Goal: Task Accomplishment & Management: Manage account settings

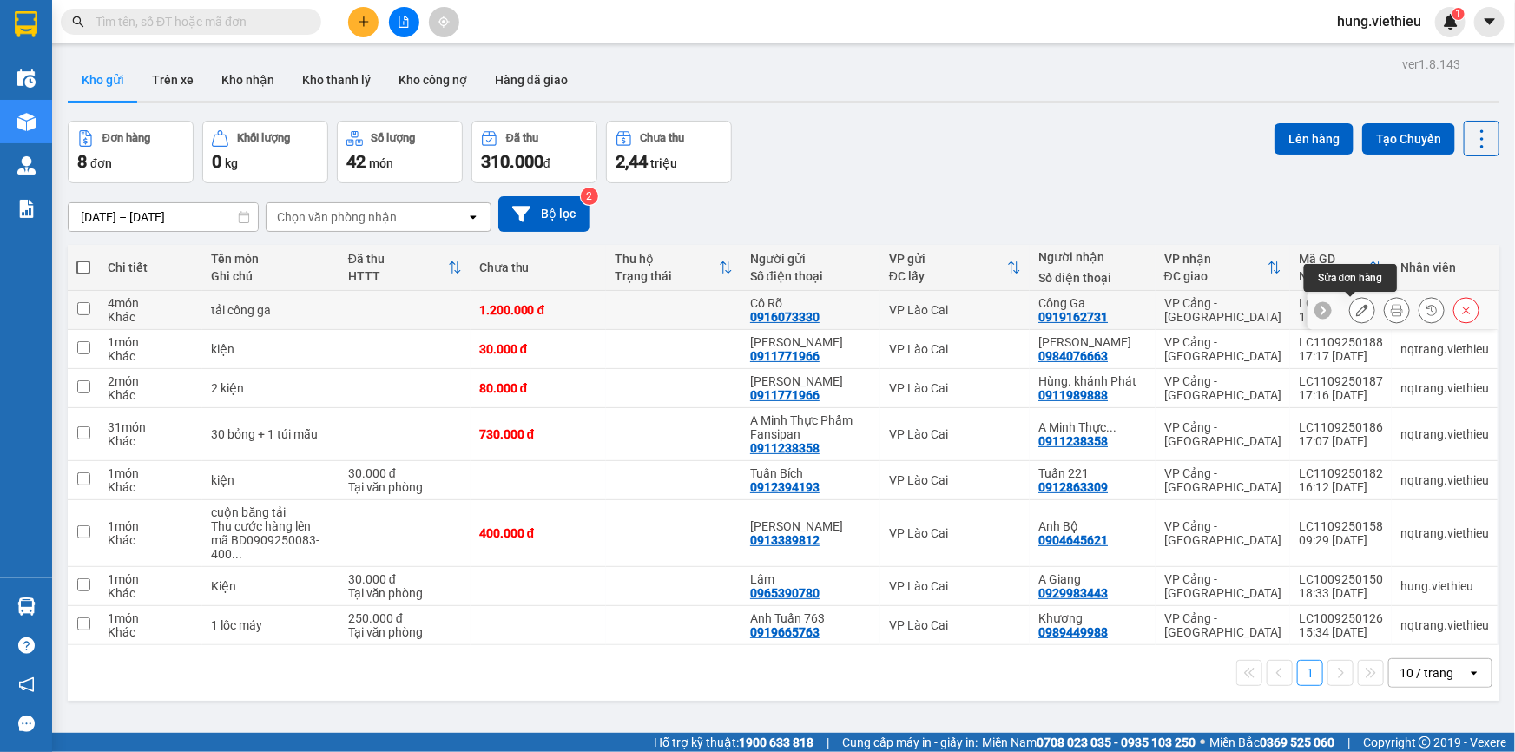
click at [1356, 307] on icon at bounding box center [1362, 310] width 12 height 12
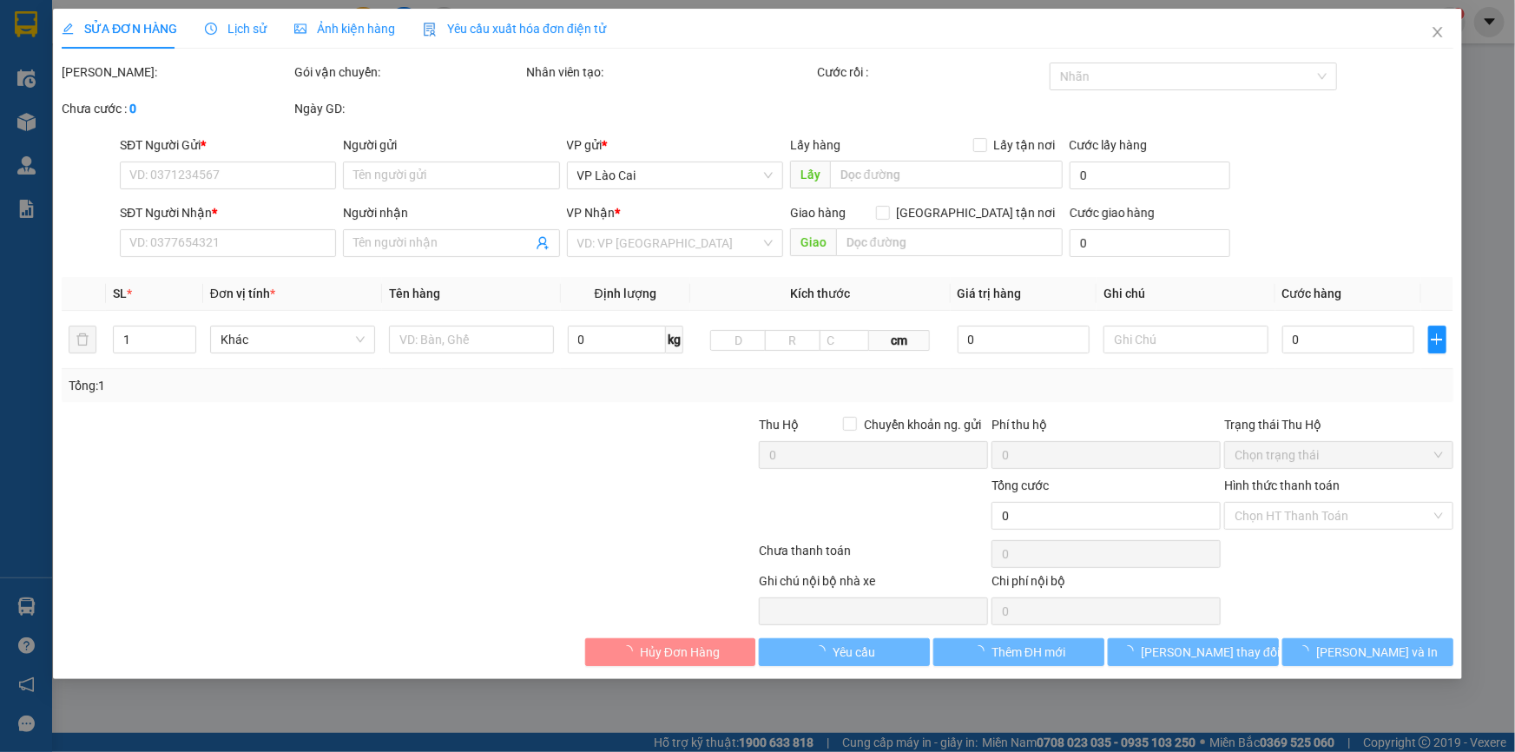
type input "0916073330"
type input "Cô Rõ"
type input "0919162731"
type input "Công Ga"
type input "1.200.000"
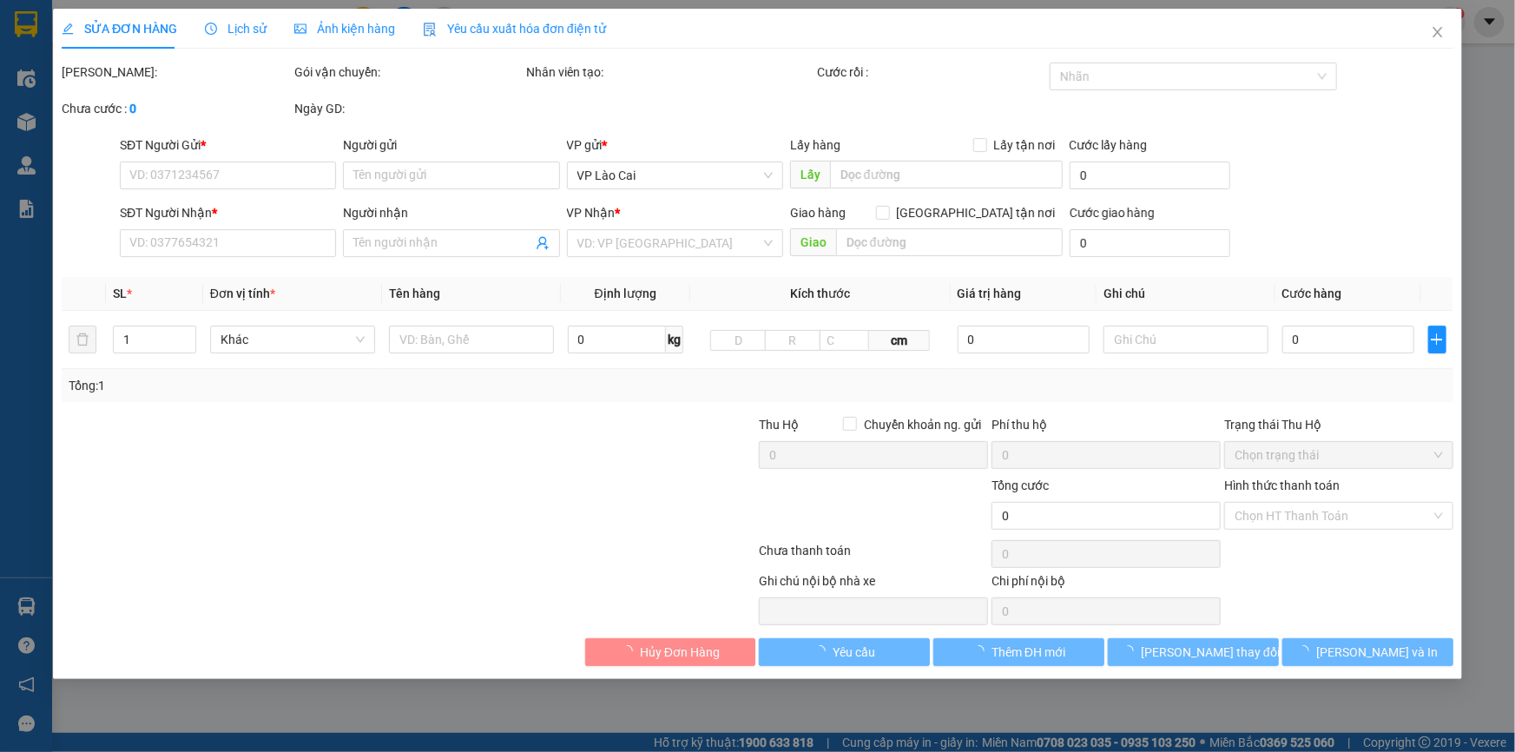
type input "1.200.000"
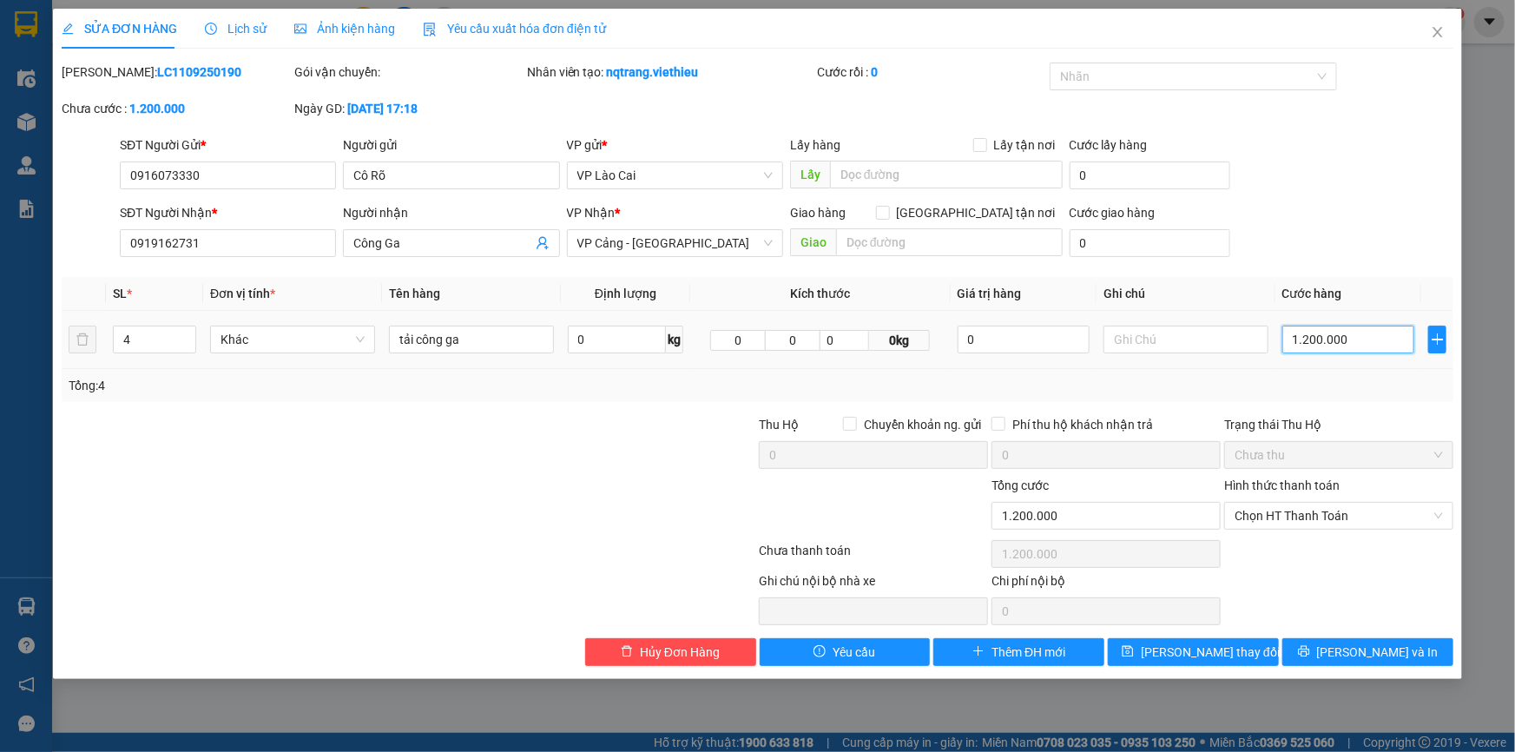
click at [1356, 339] on input "1.200.000" at bounding box center [1348, 340] width 132 height 28
type input "1"
type input "10"
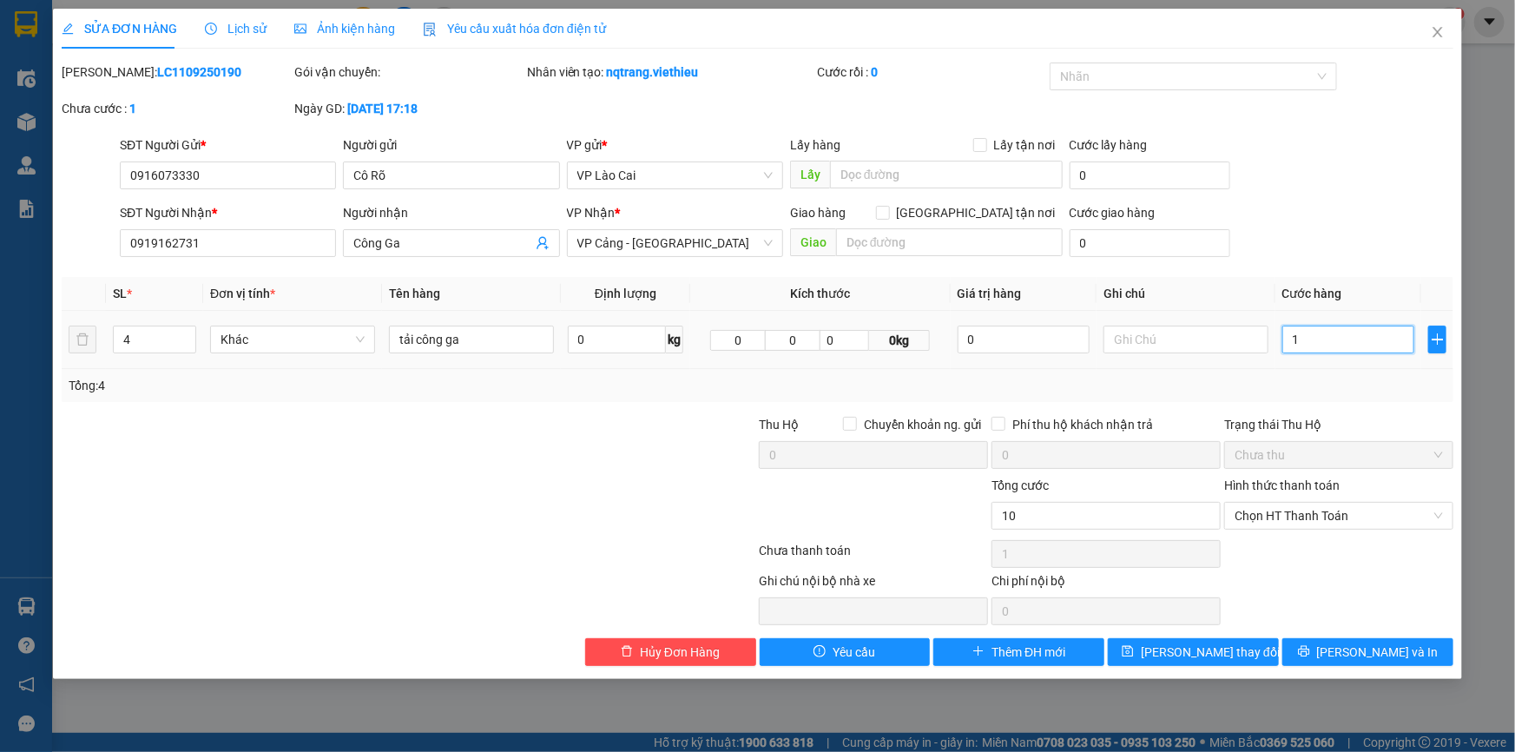
type input "10"
type input "100"
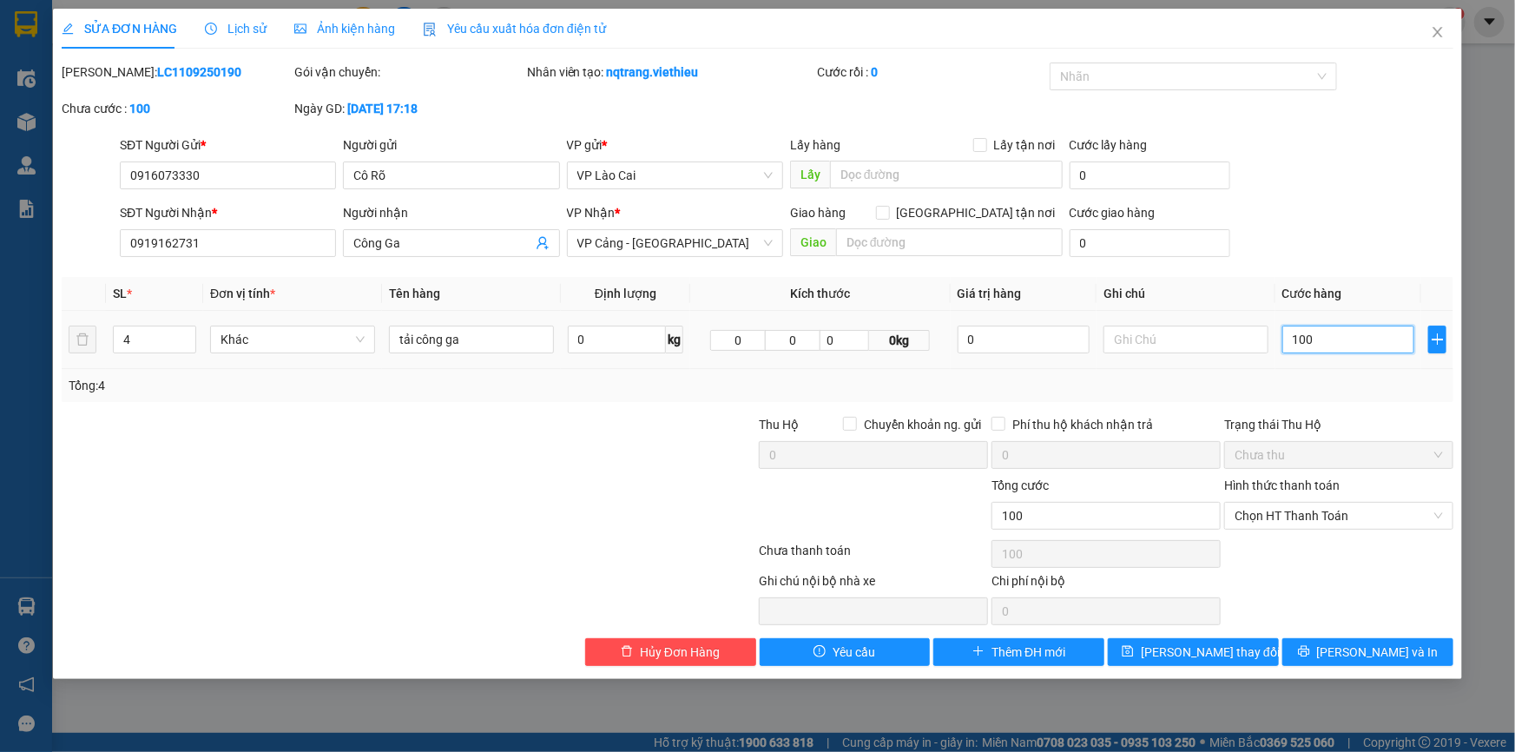
type input "1.000"
type input "10.000"
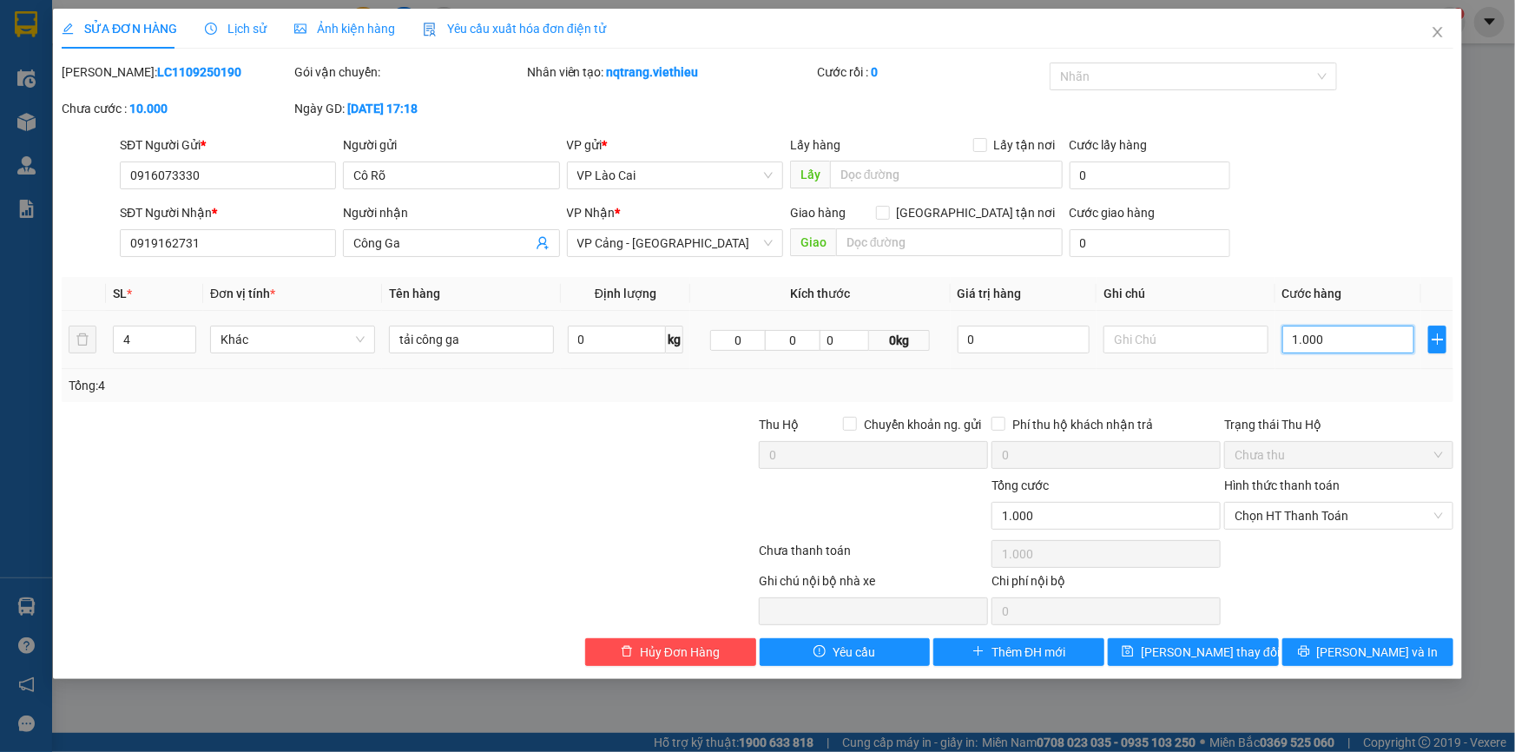
type input "10.000"
type input "100.000"
type input "1.000.000"
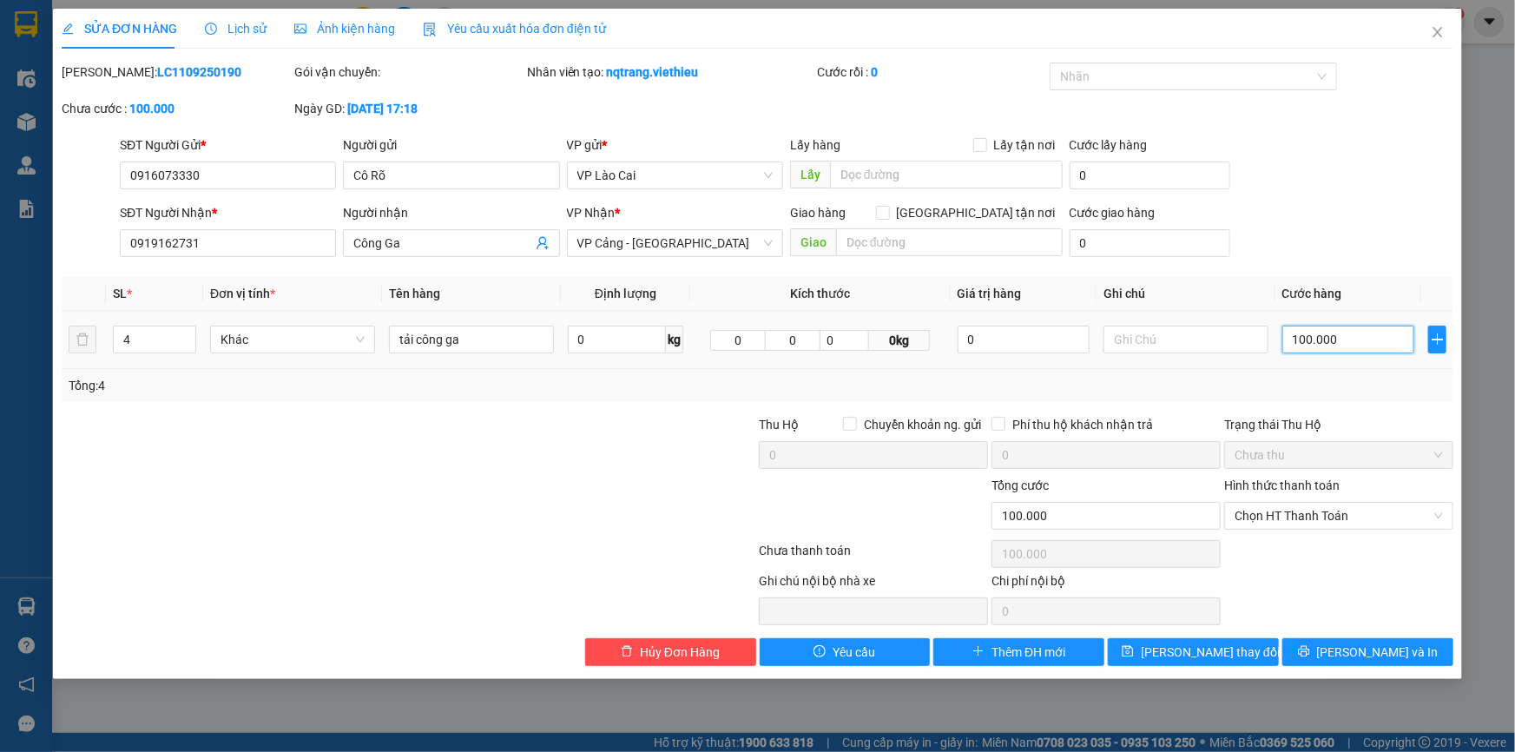
type input "1.000.000"
click at [1224, 654] on span "Lưu thay đổi" at bounding box center [1210, 651] width 139 height 19
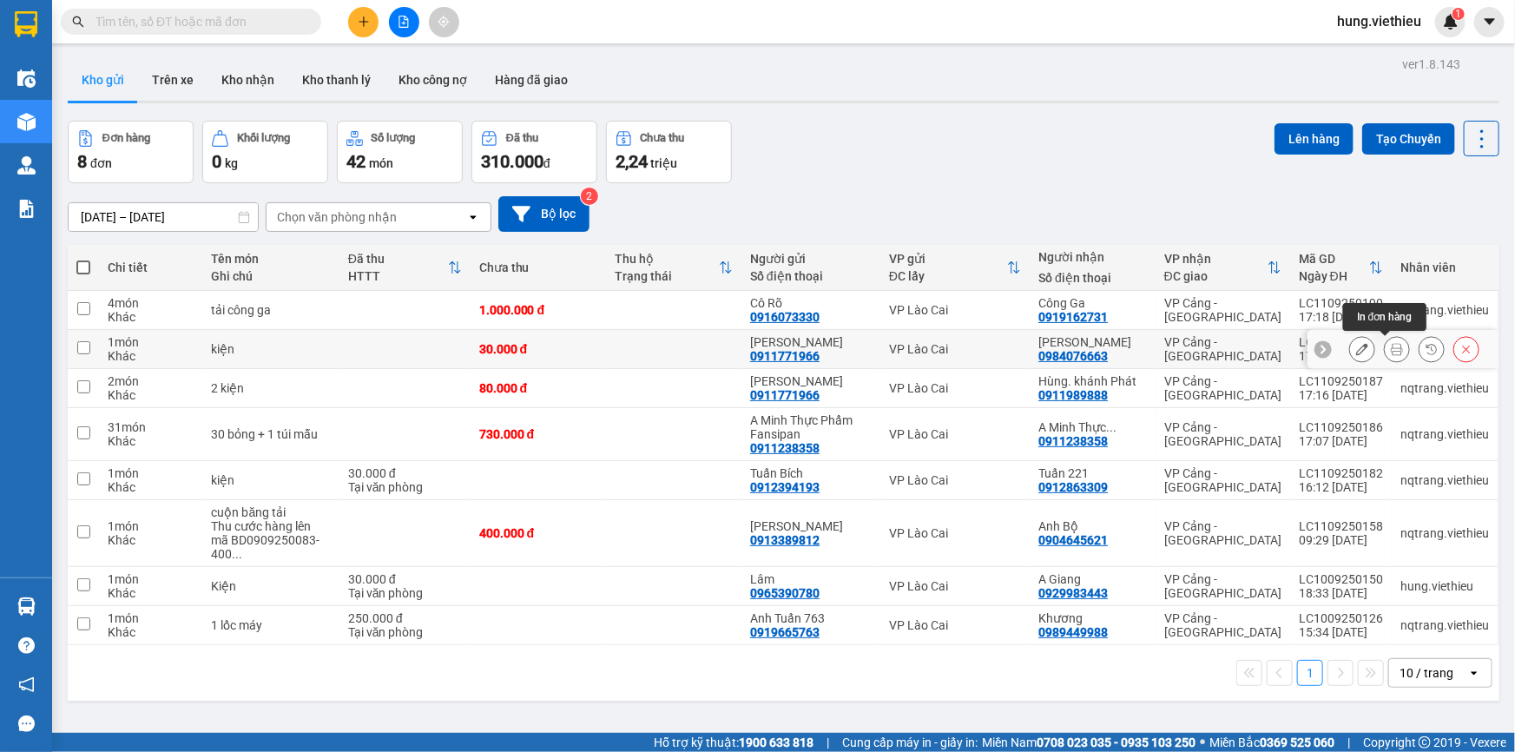
click at [1391, 353] on icon at bounding box center [1397, 349] width 12 height 12
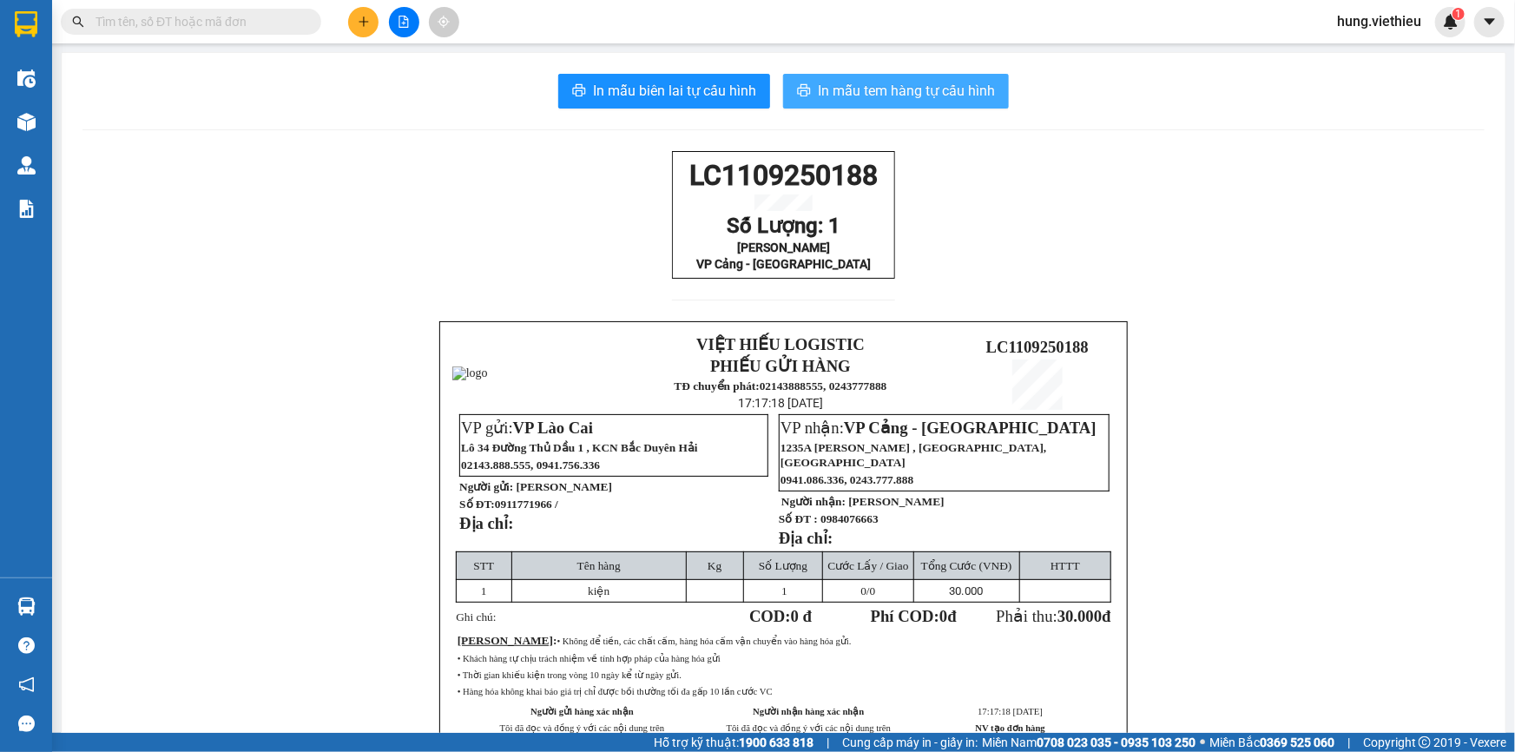
click at [882, 93] on span "In mẫu tem hàng tự cấu hình" at bounding box center [906, 91] width 177 height 22
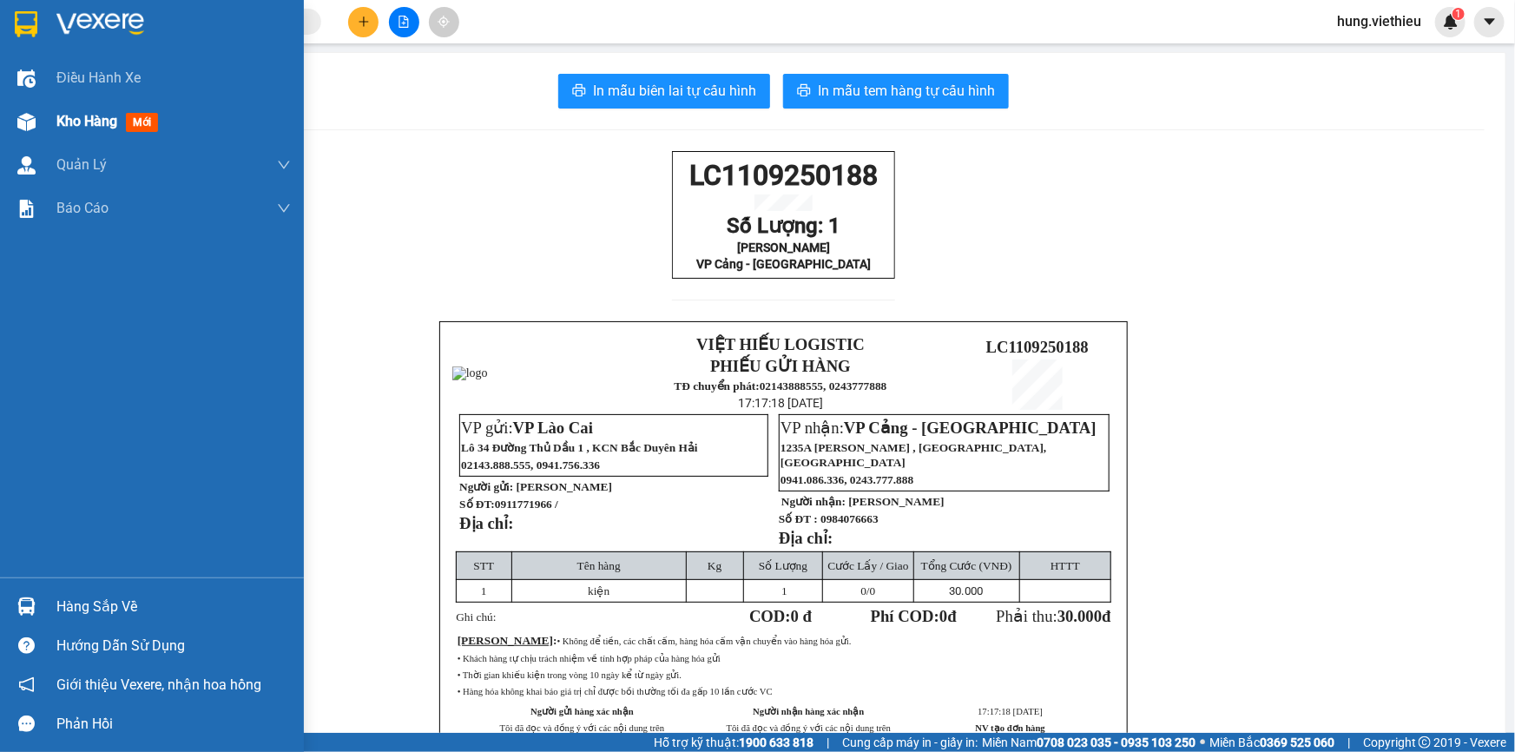
click at [30, 118] on img at bounding box center [26, 122] width 18 height 18
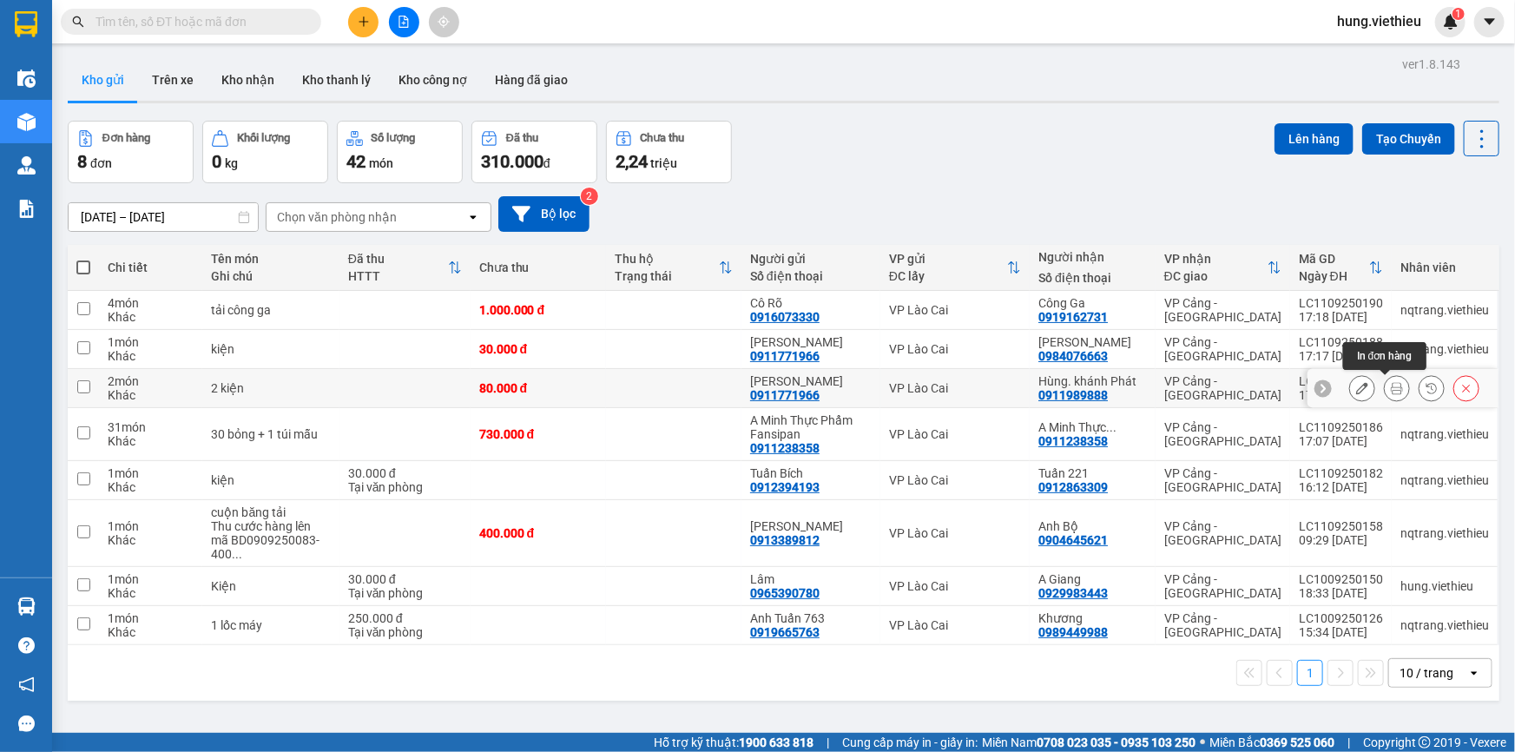
click at [1391, 384] on icon at bounding box center [1397, 388] width 12 height 12
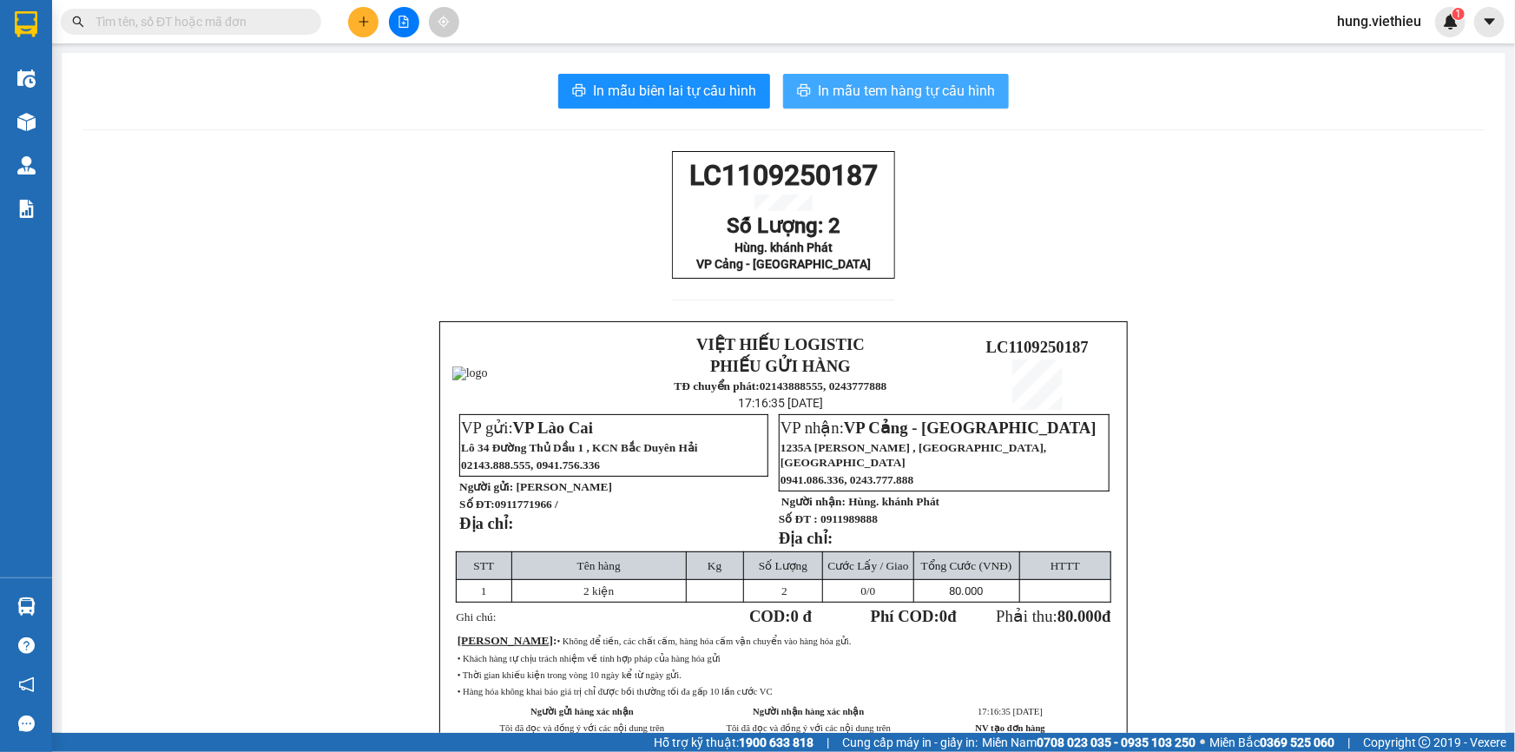
click at [884, 87] on span "In mẫu tem hàng tự cấu hình" at bounding box center [906, 91] width 177 height 22
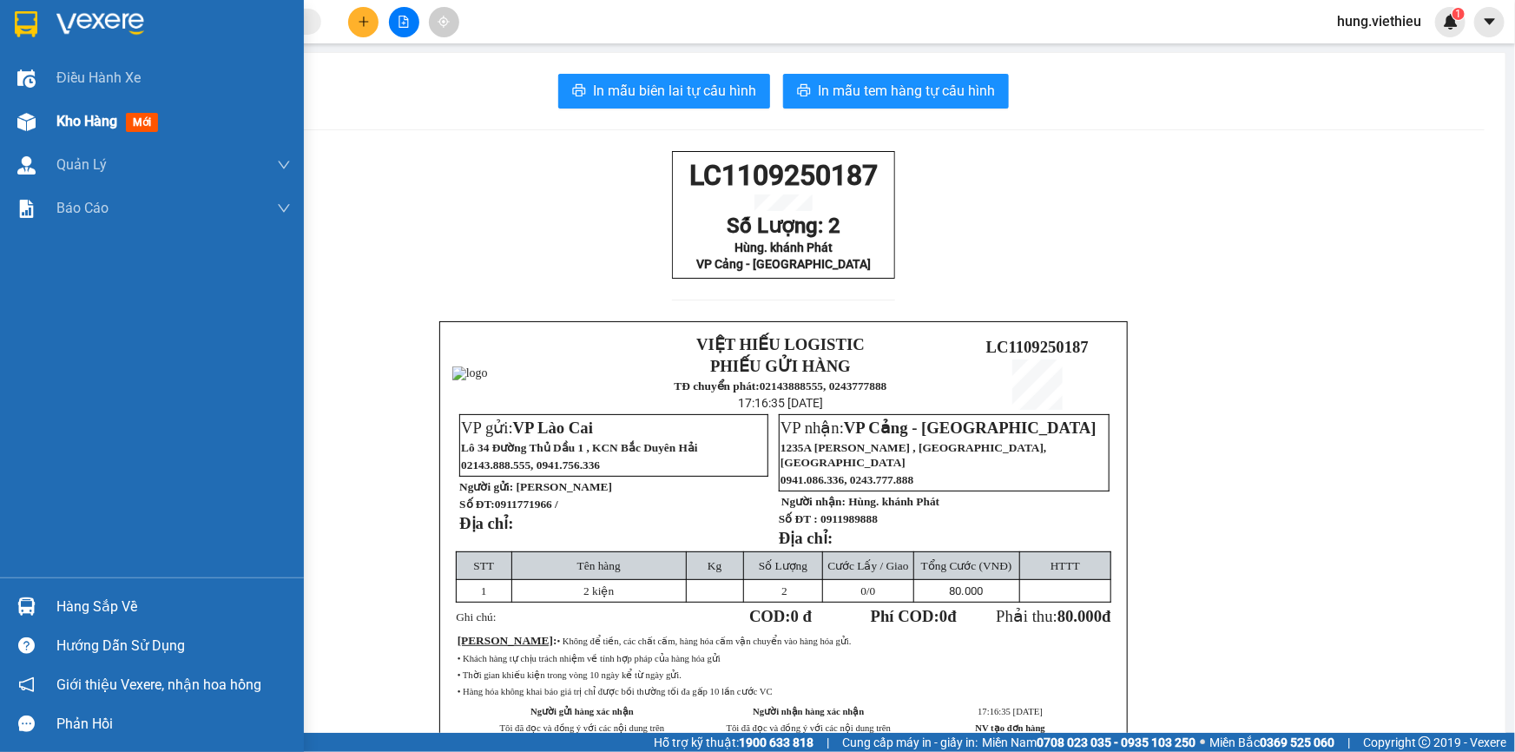
click at [79, 121] on span "Kho hàng" at bounding box center [86, 121] width 61 height 16
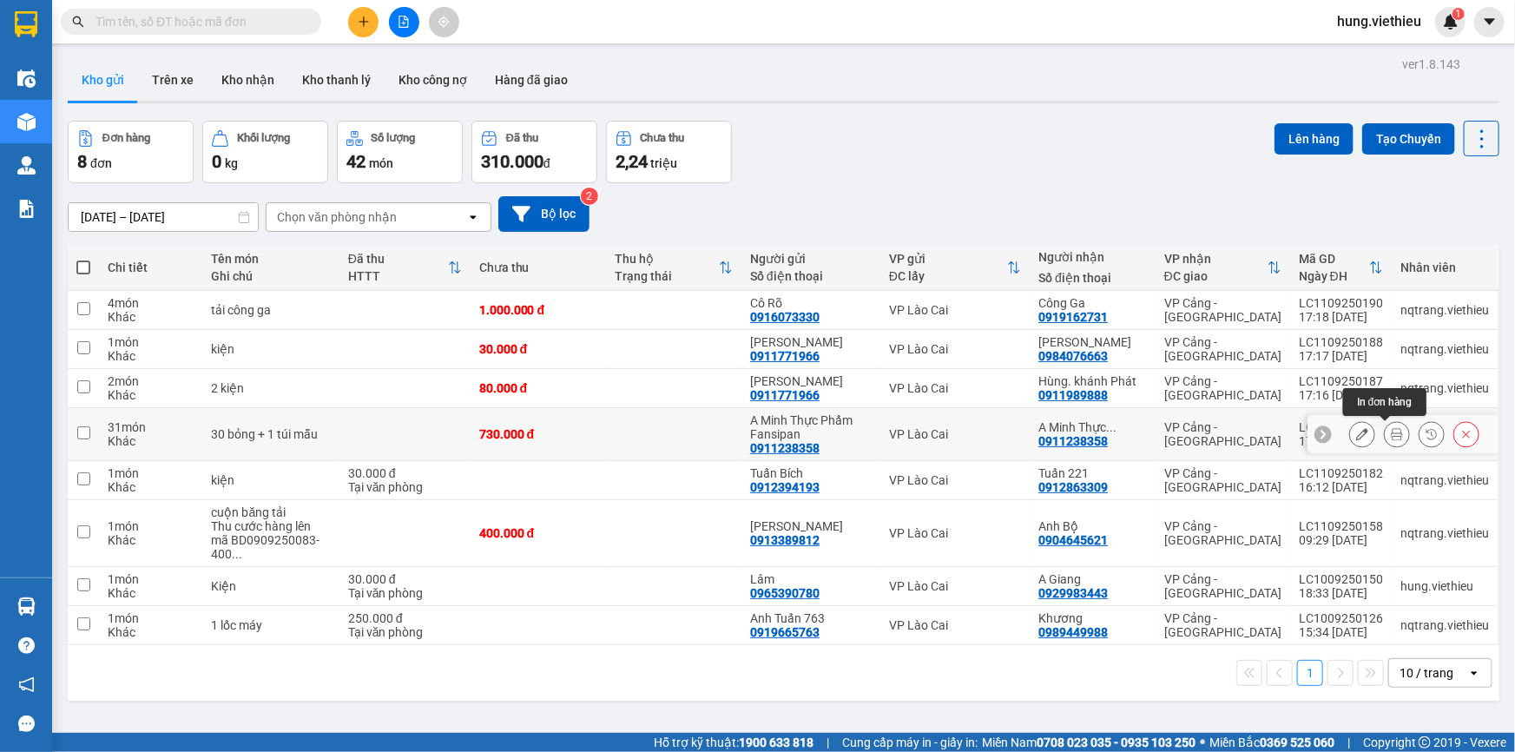
click at [1391, 433] on icon at bounding box center [1397, 434] width 12 height 12
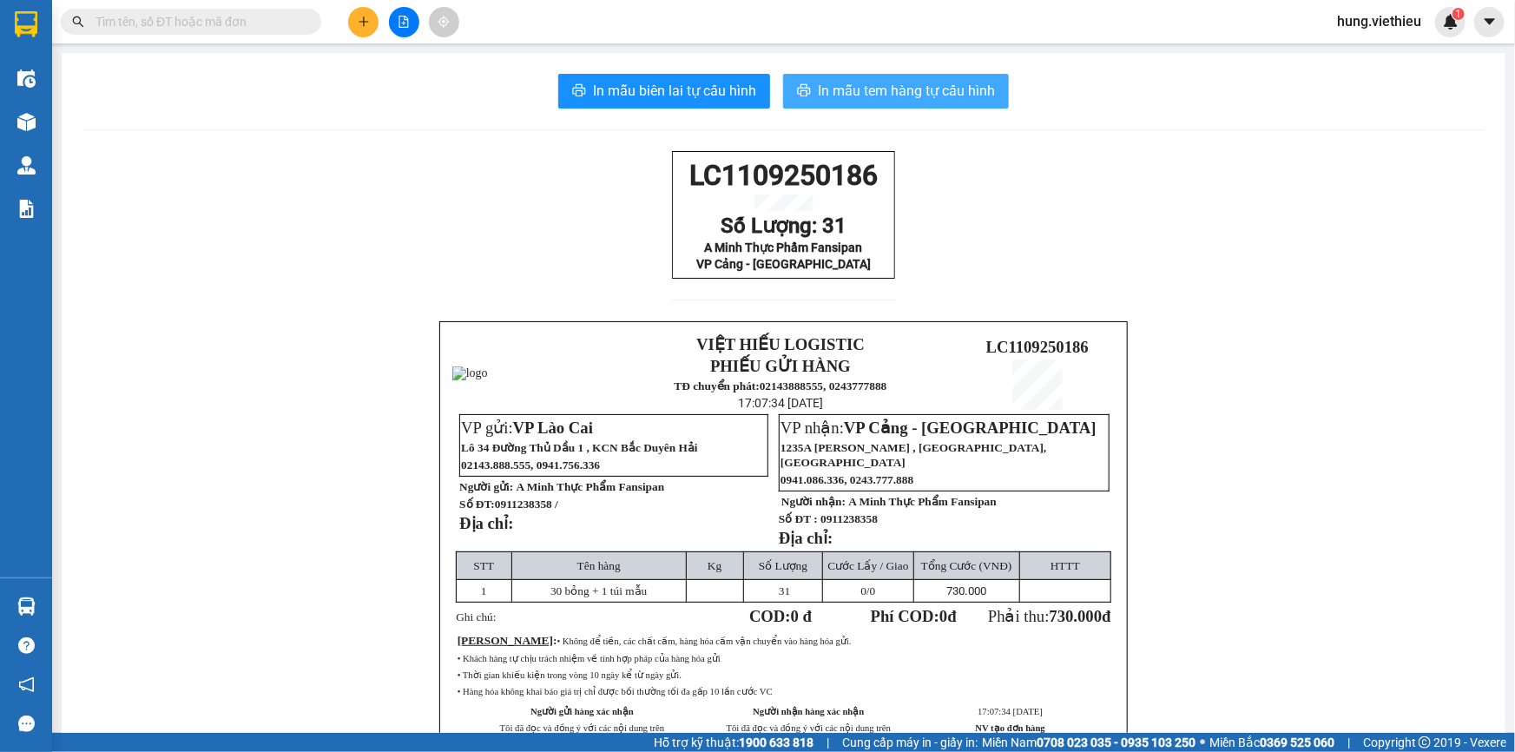
click at [913, 85] on span "In mẫu tem hàng tự cấu hình" at bounding box center [906, 91] width 177 height 22
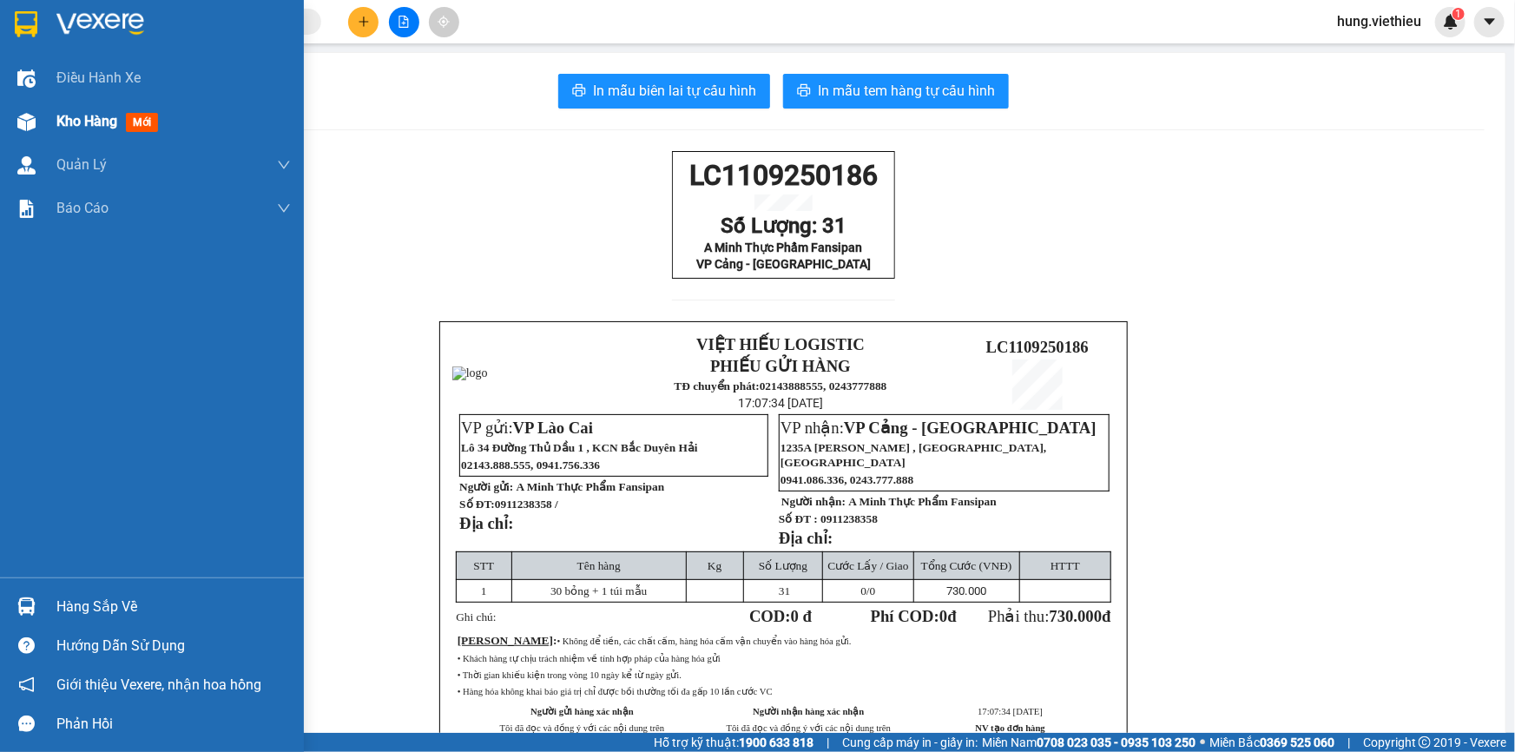
click at [100, 122] on span "Kho hàng" at bounding box center [86, 121] width 61 height 16
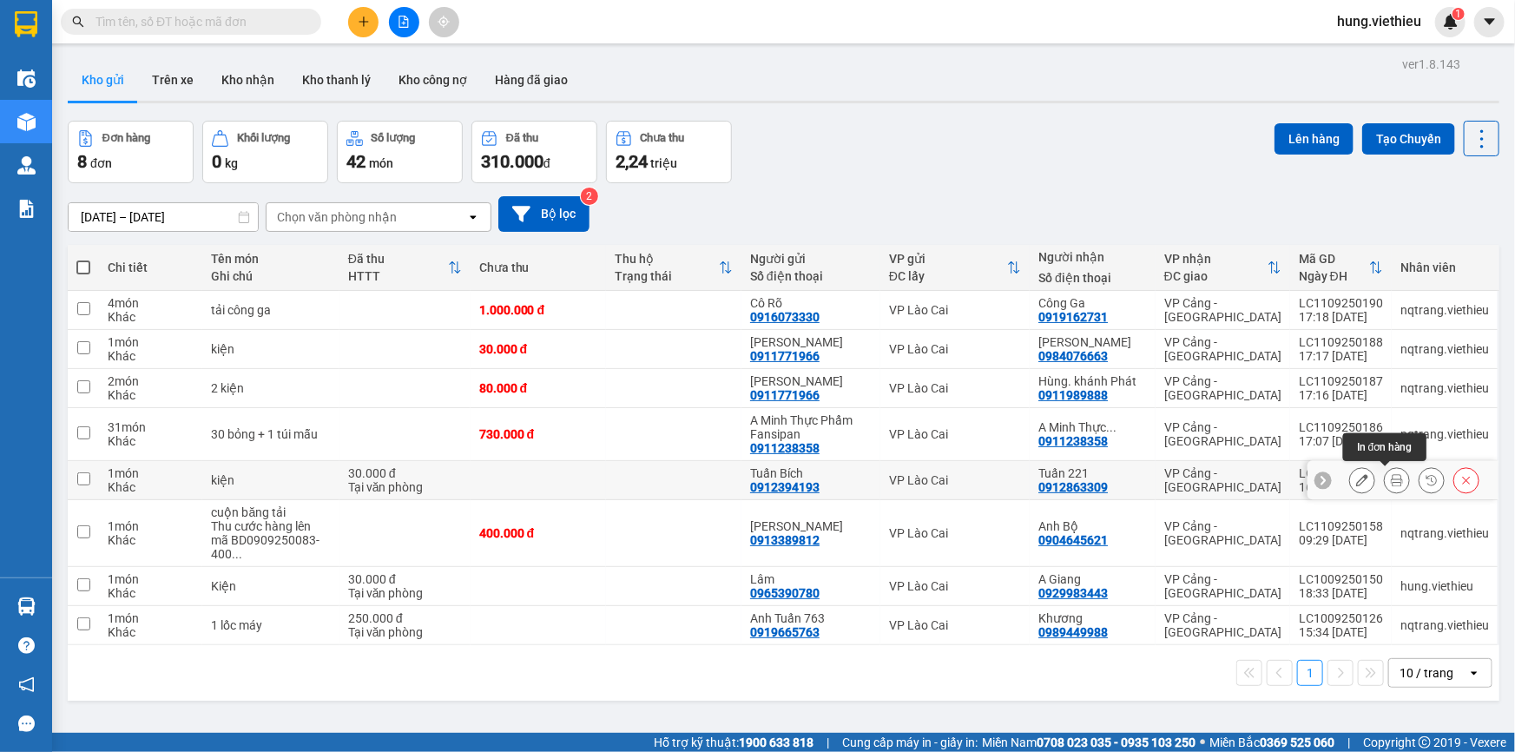
click at [1391, 478] on icon at bounding box center [1397, 480] width 12 height 12
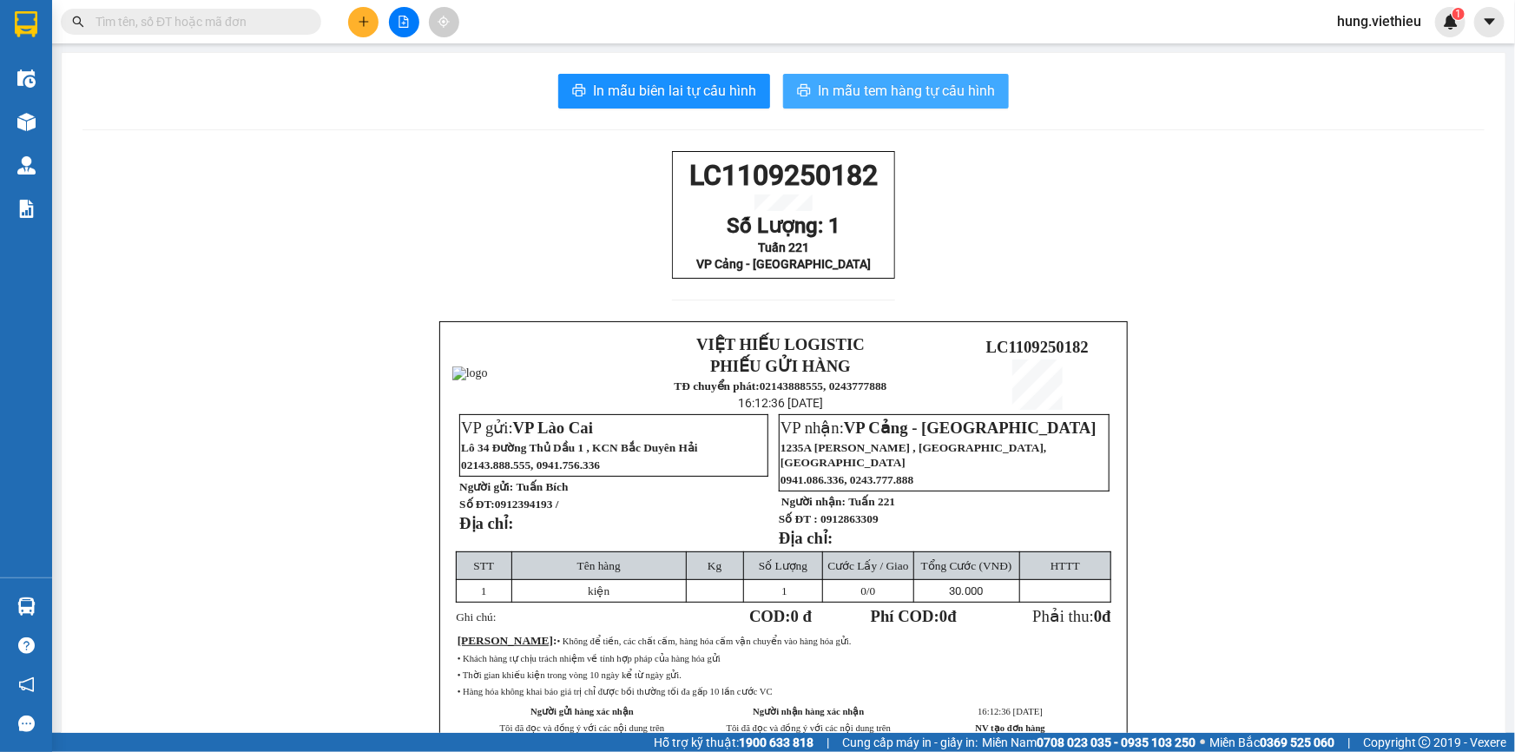
click at [859, 91] on span "In mẫu tem hàng tự cấu hình" at bounding box center [906, 91] width 177 height 22
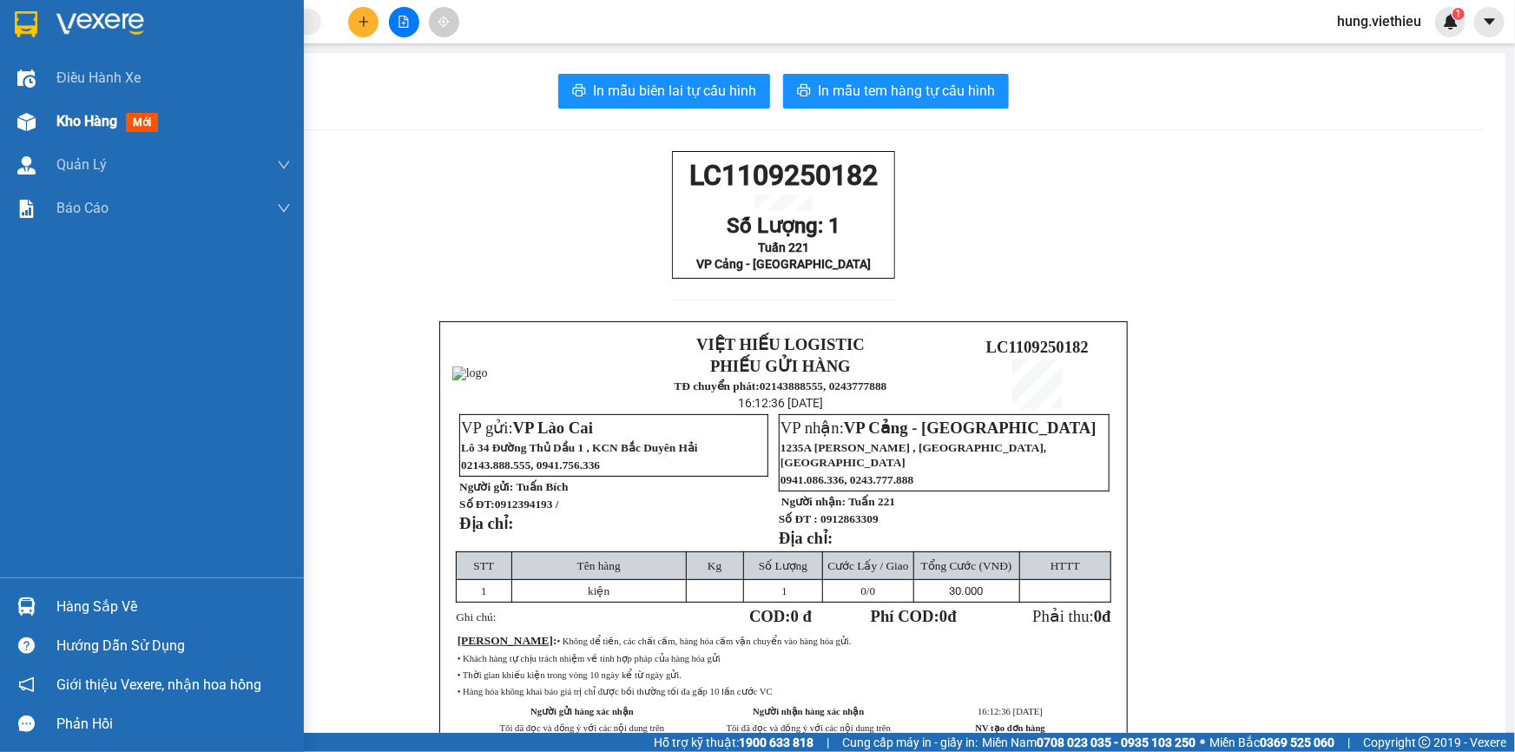
click at [30, 119] on img at bounding box center [26, 122] width 18 height 18
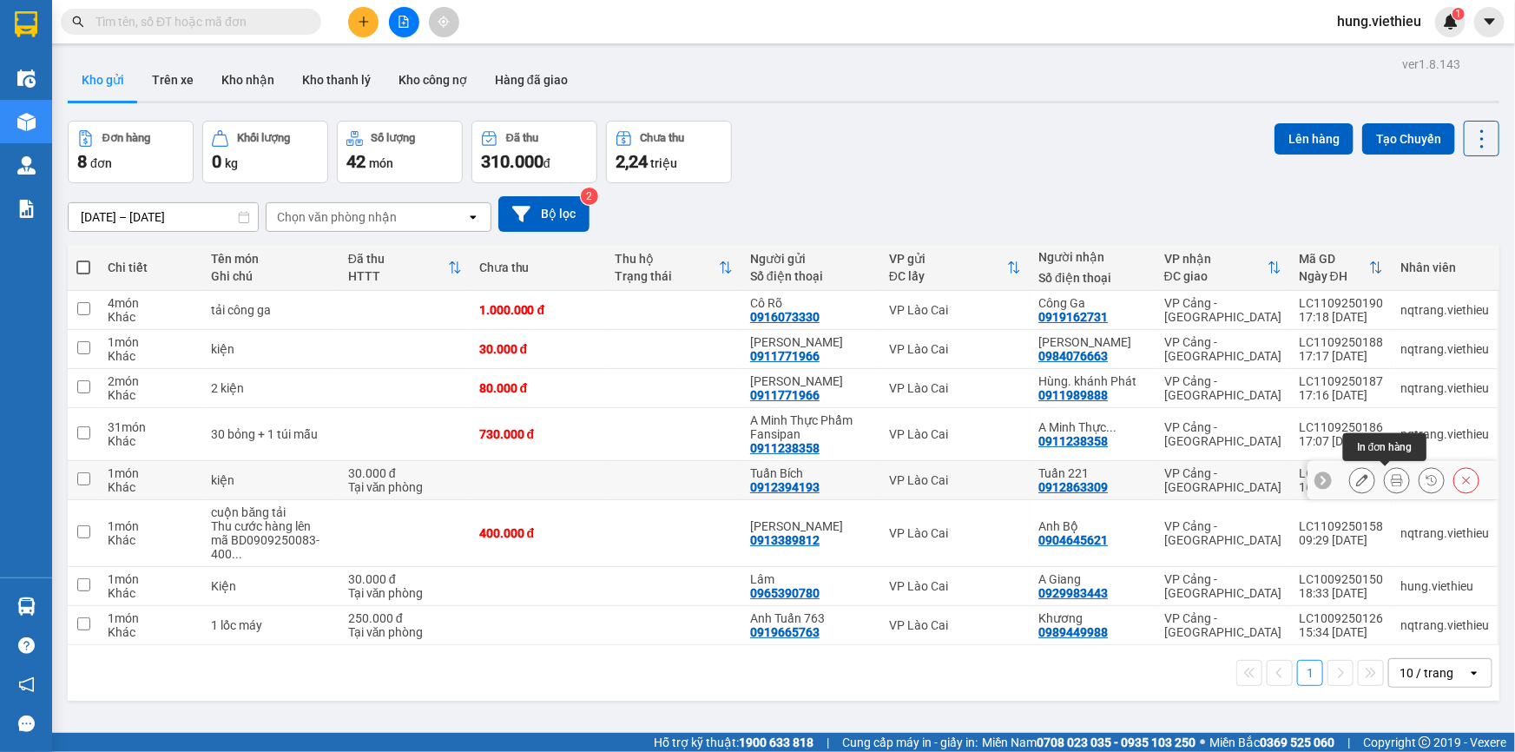
click at [1391, 478] on icon at bounding box center [1397, 480] width 12 height 12
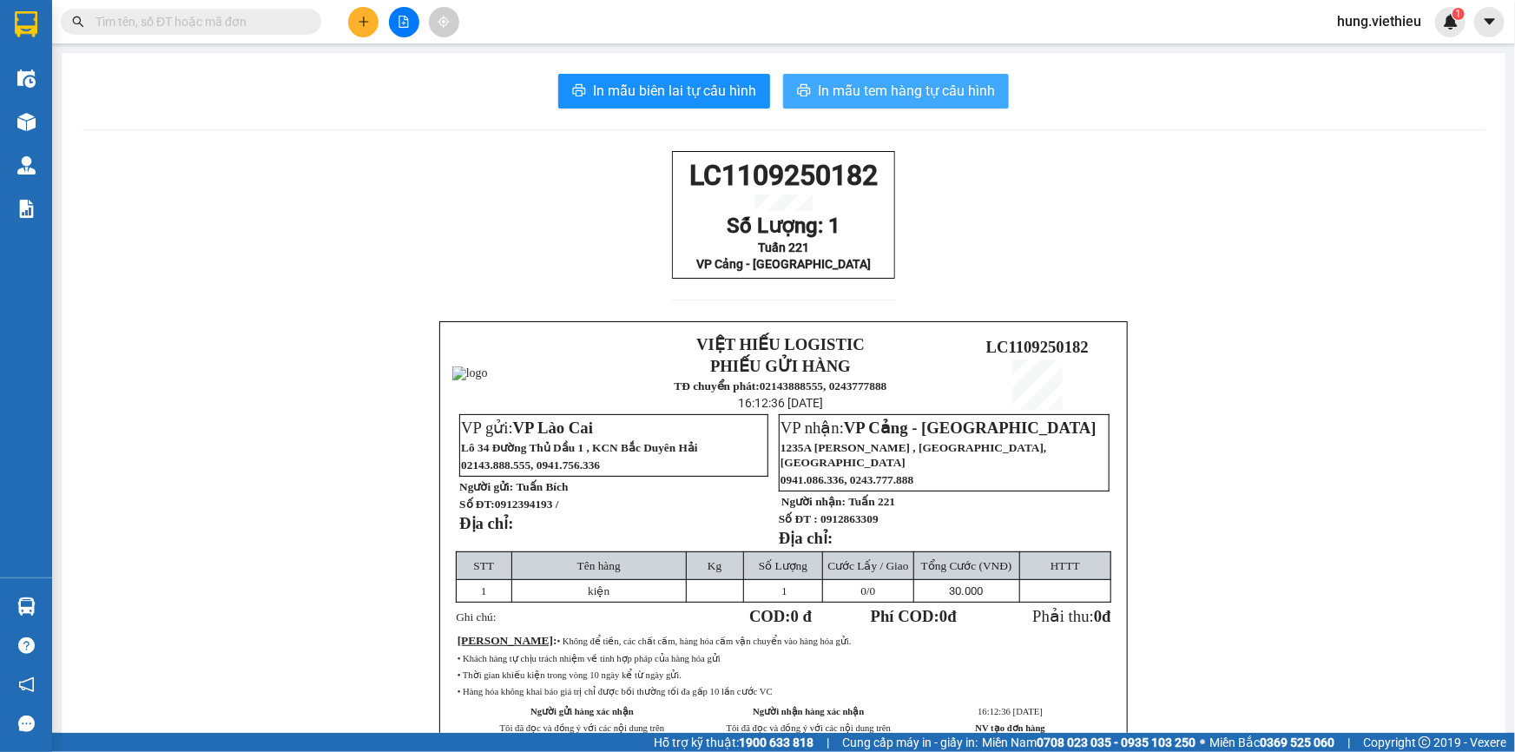
click at [876, 95] on span "In mẫu tem hàng tự cấu hình" at bounding box center [906, 91] width 177 height 22
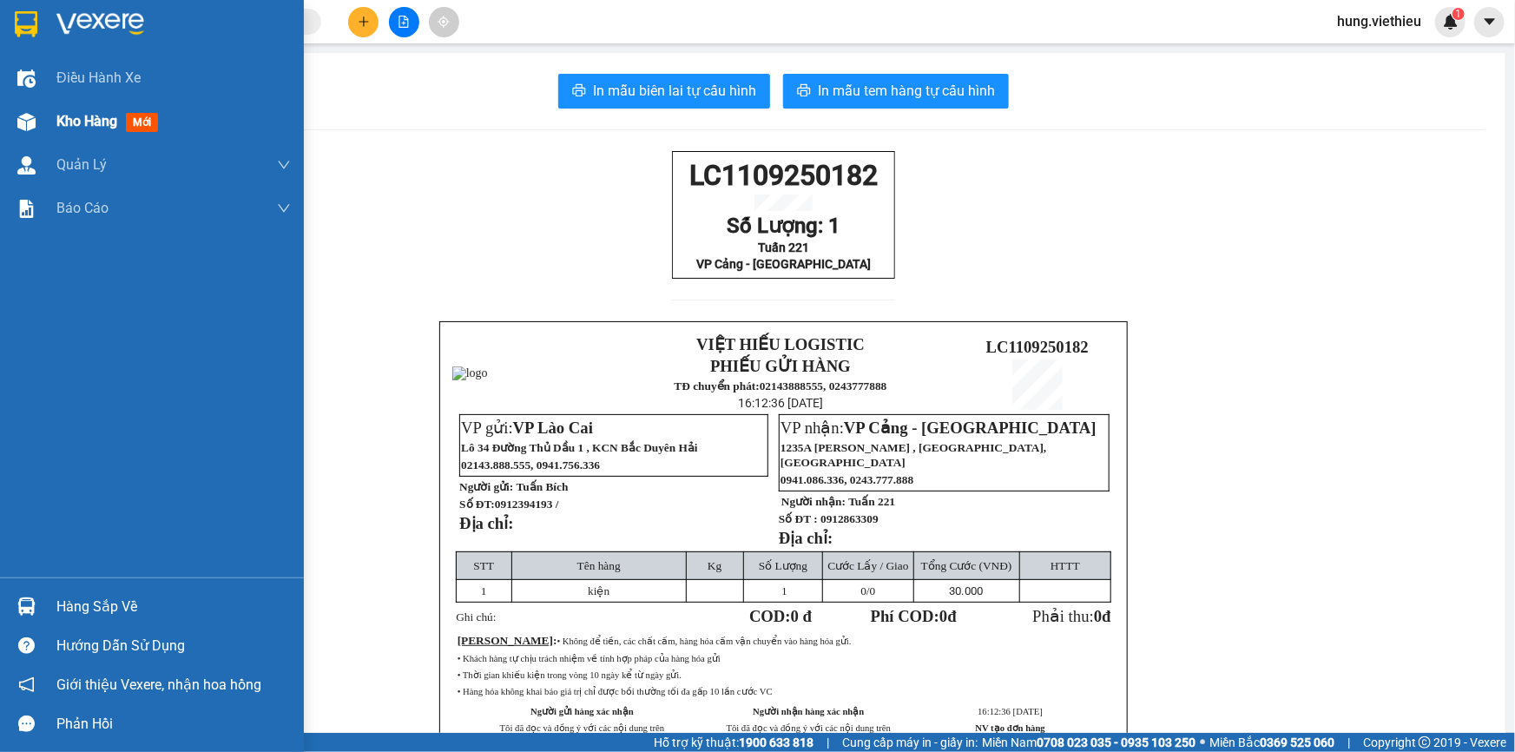
click at [78, 123] on span "Kho hàng" at bounding box center [86, 121] width 61 height 16
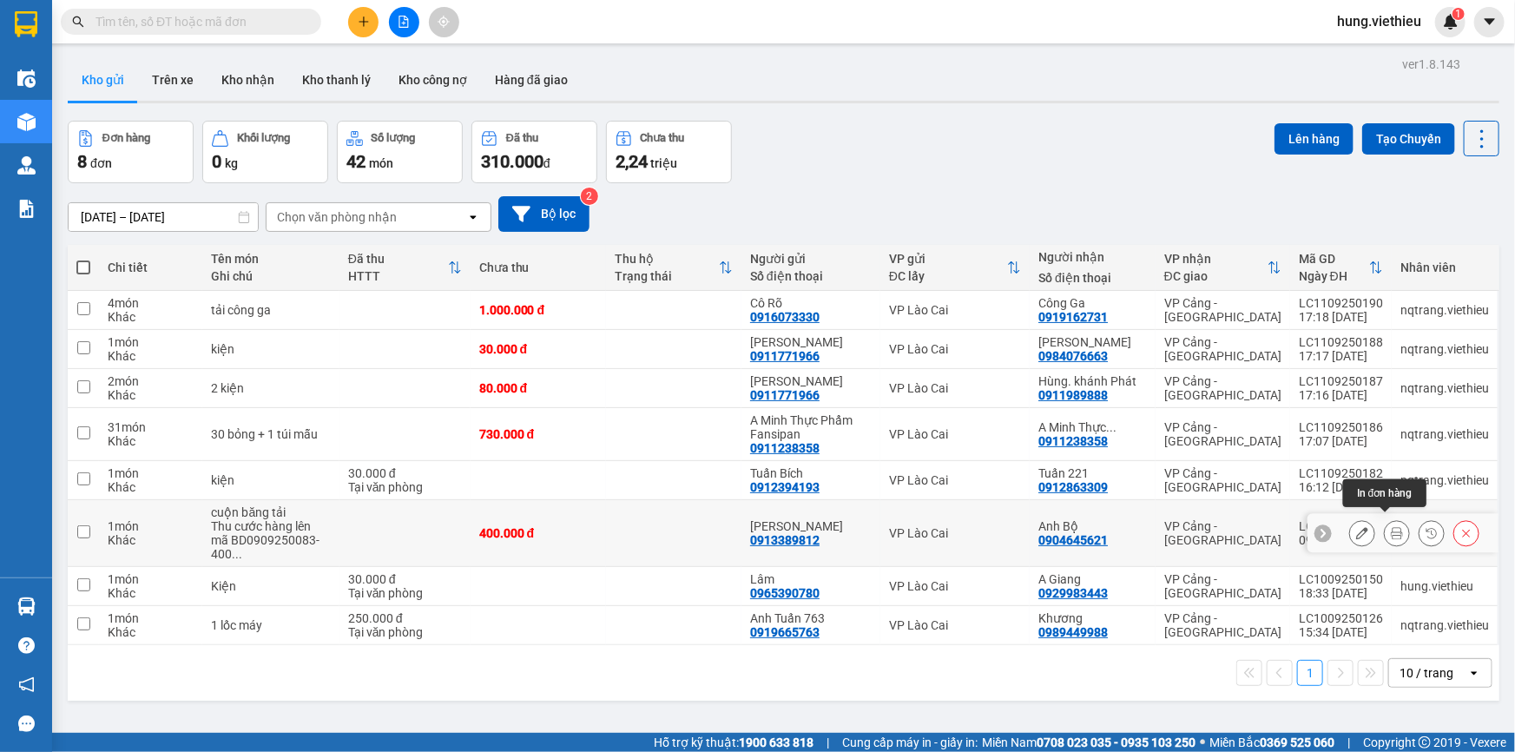
click at [1391, 530] on icon at bounding box center [1397, 533] width 12 height 12
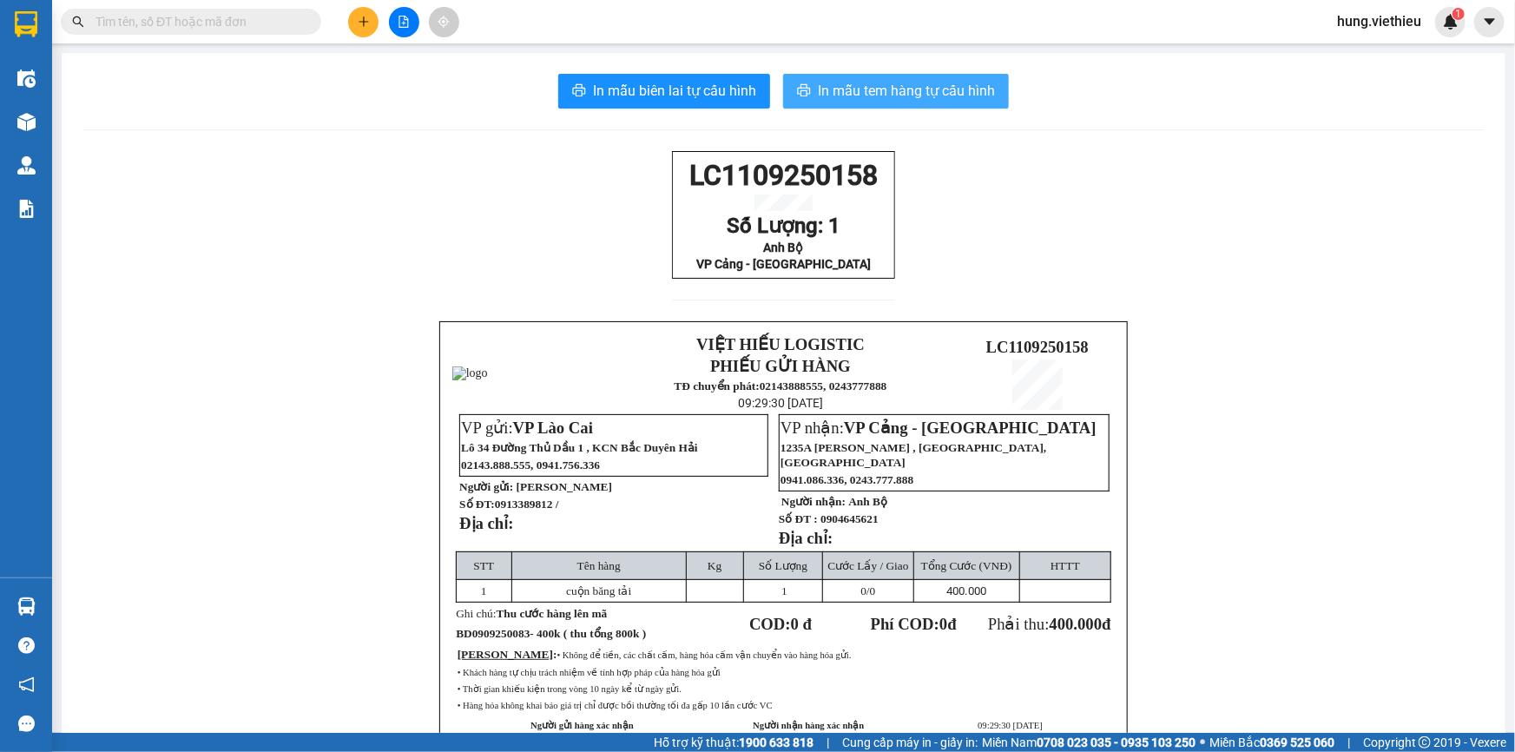
click at [867, 87] on span "In mẫu tem hàng tự cấu hình" at bounding box center [906, 91] width 177 height 22
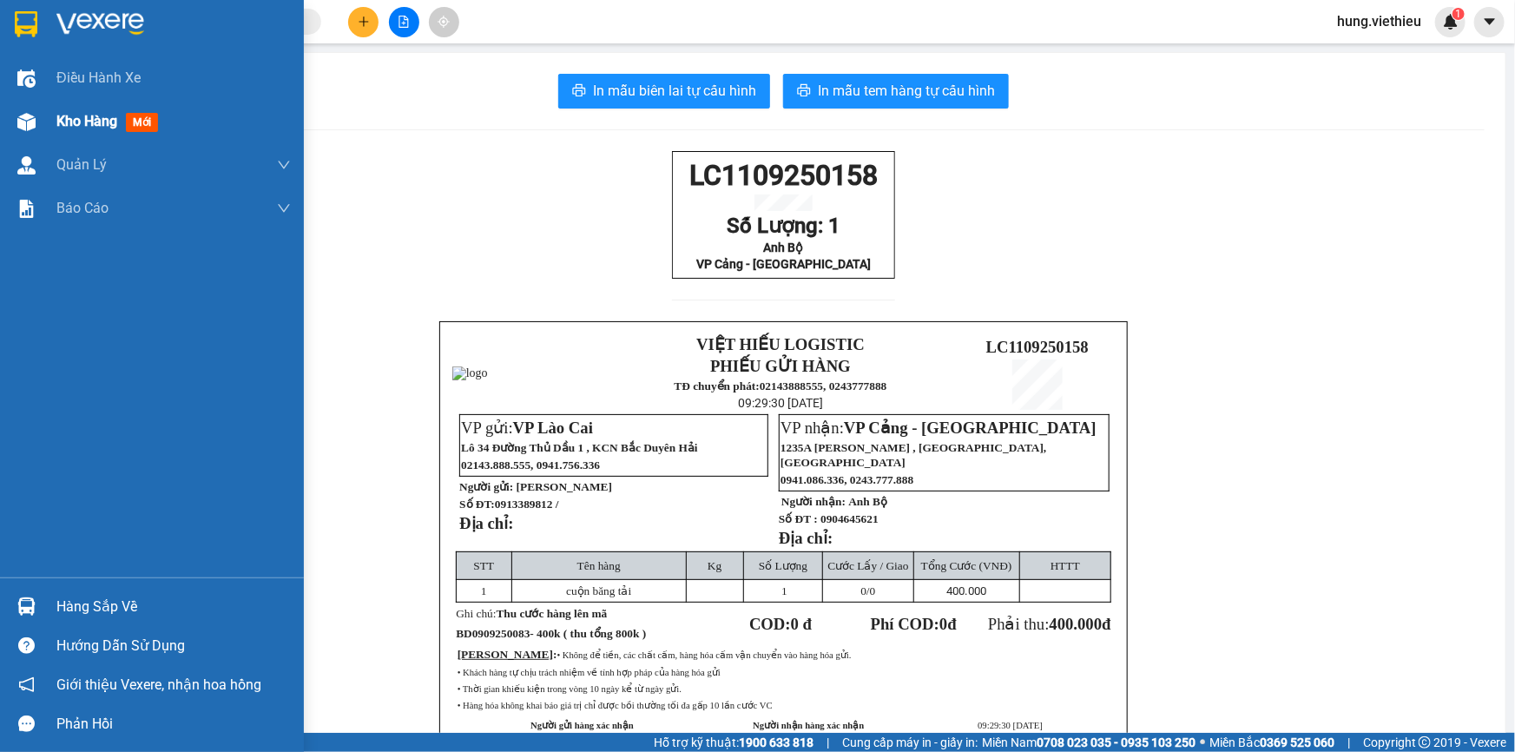
click at [33, 122] on img at bounding box center [26, 122] width 18 height 18
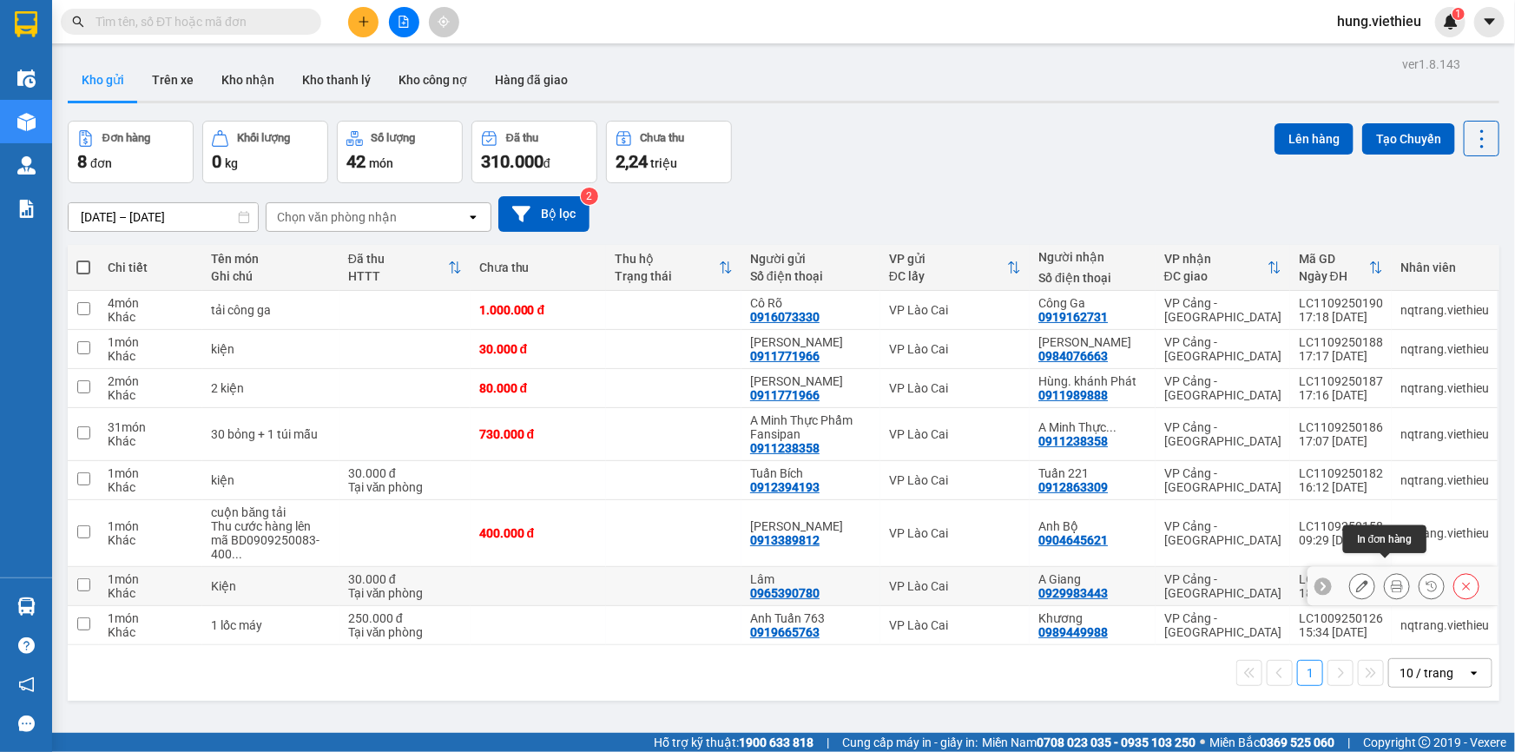
click at [1391, 580] on icon at bounding box center [1397, 586] width 12 height 12
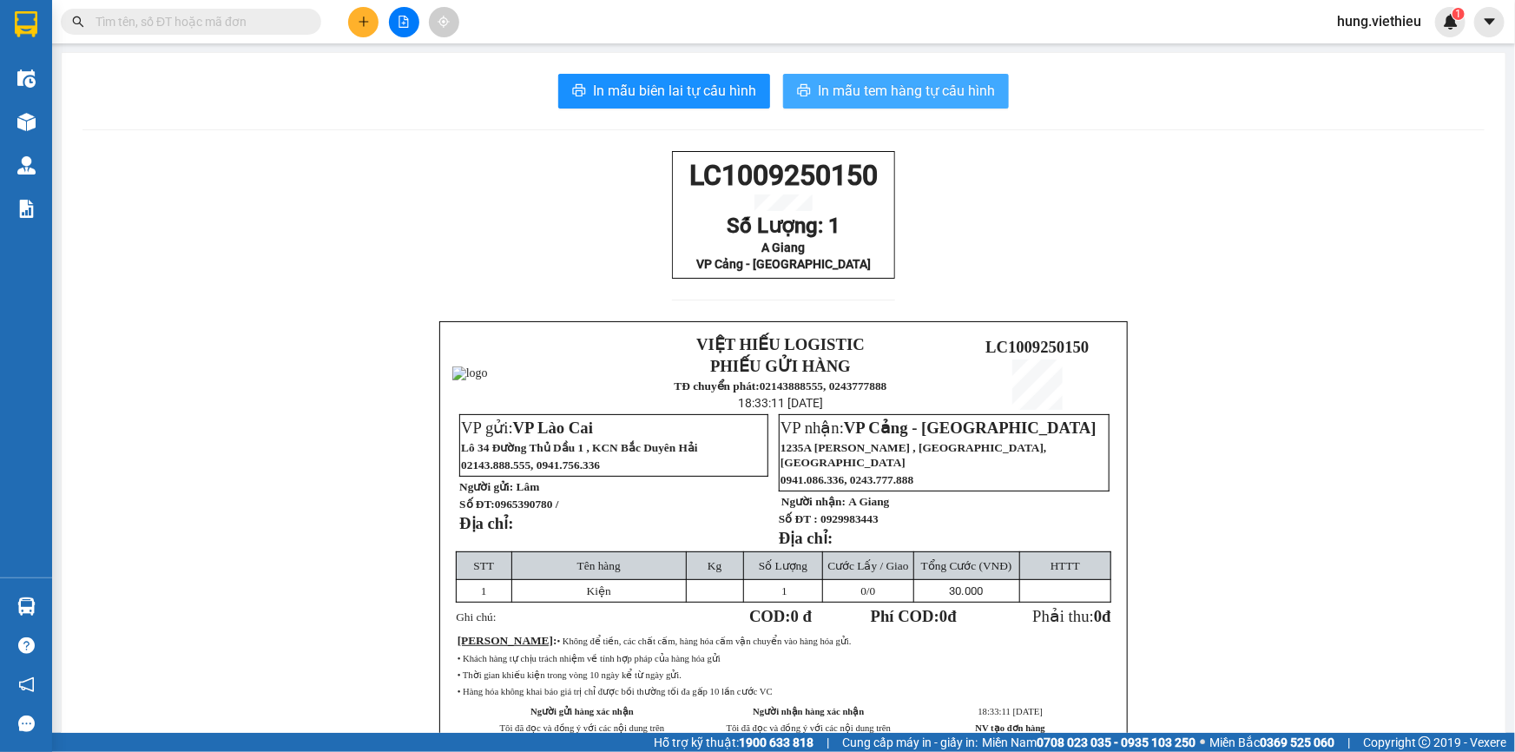
click at [840, 90] on span "In mẫu tem hàng tự cấu hình" at bounding box center [906, 91] width 177 height 22
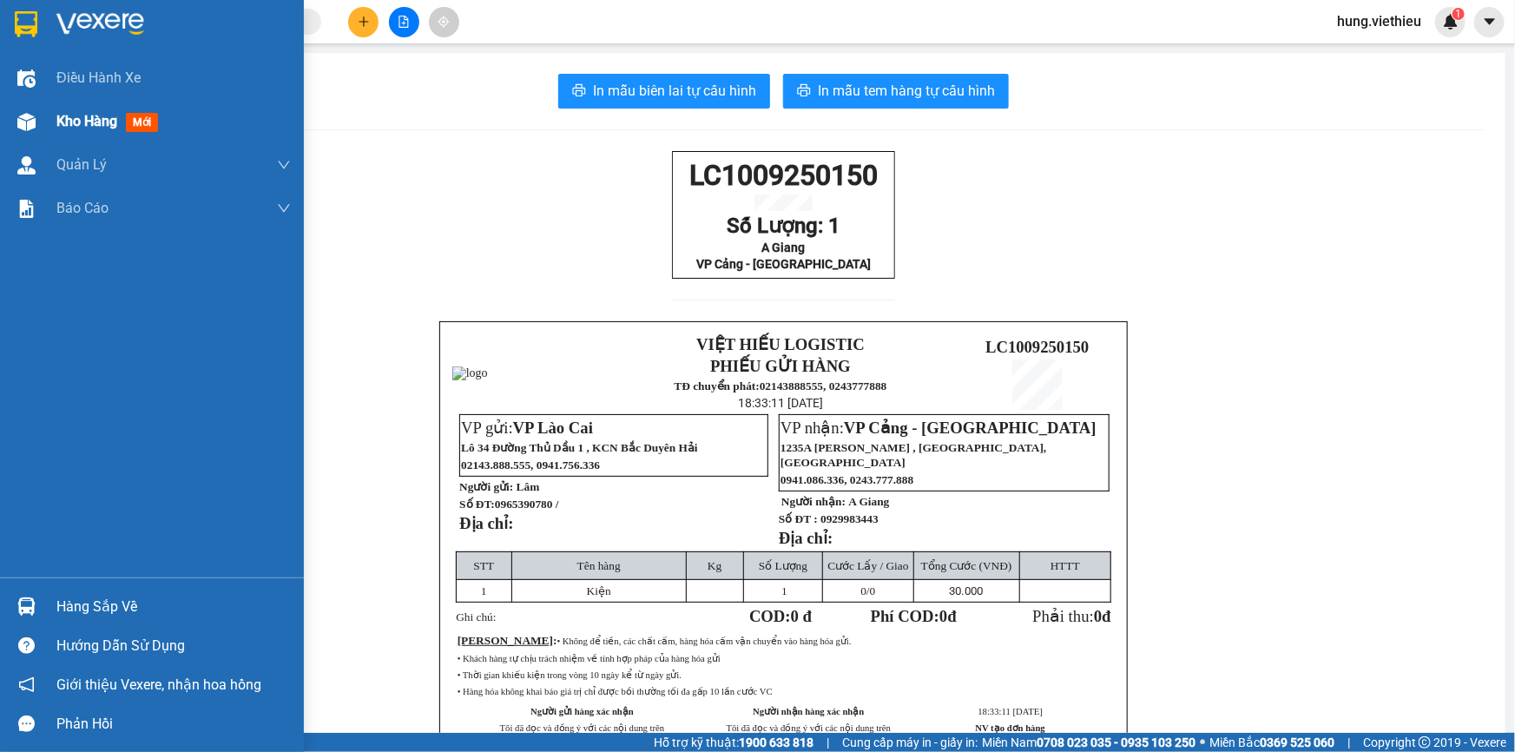
click at [31, 115] on img at bounding box center [26, 122] width 18 height 18
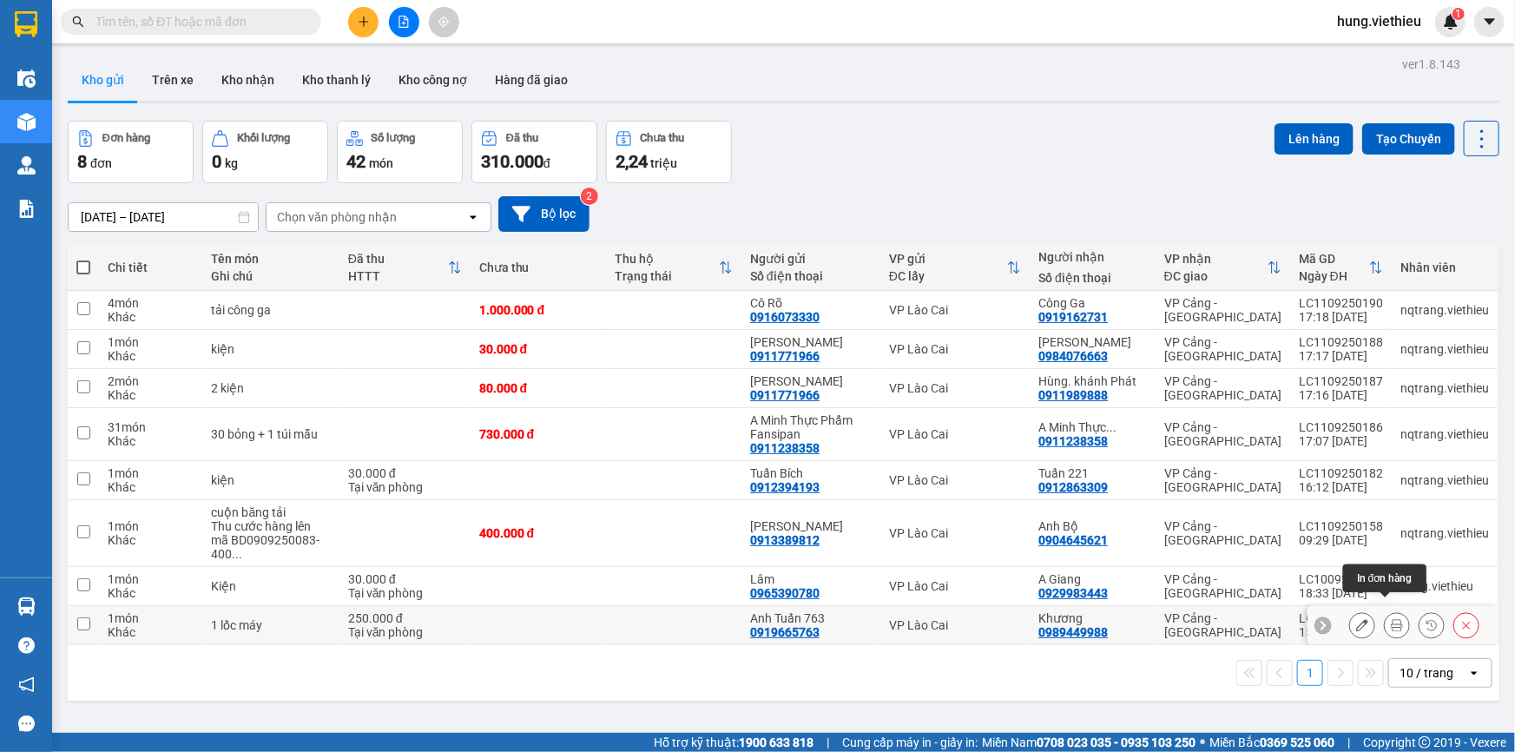
click at [1391, 619] on icon at bounding box center [1397, 625] width 12 height 12
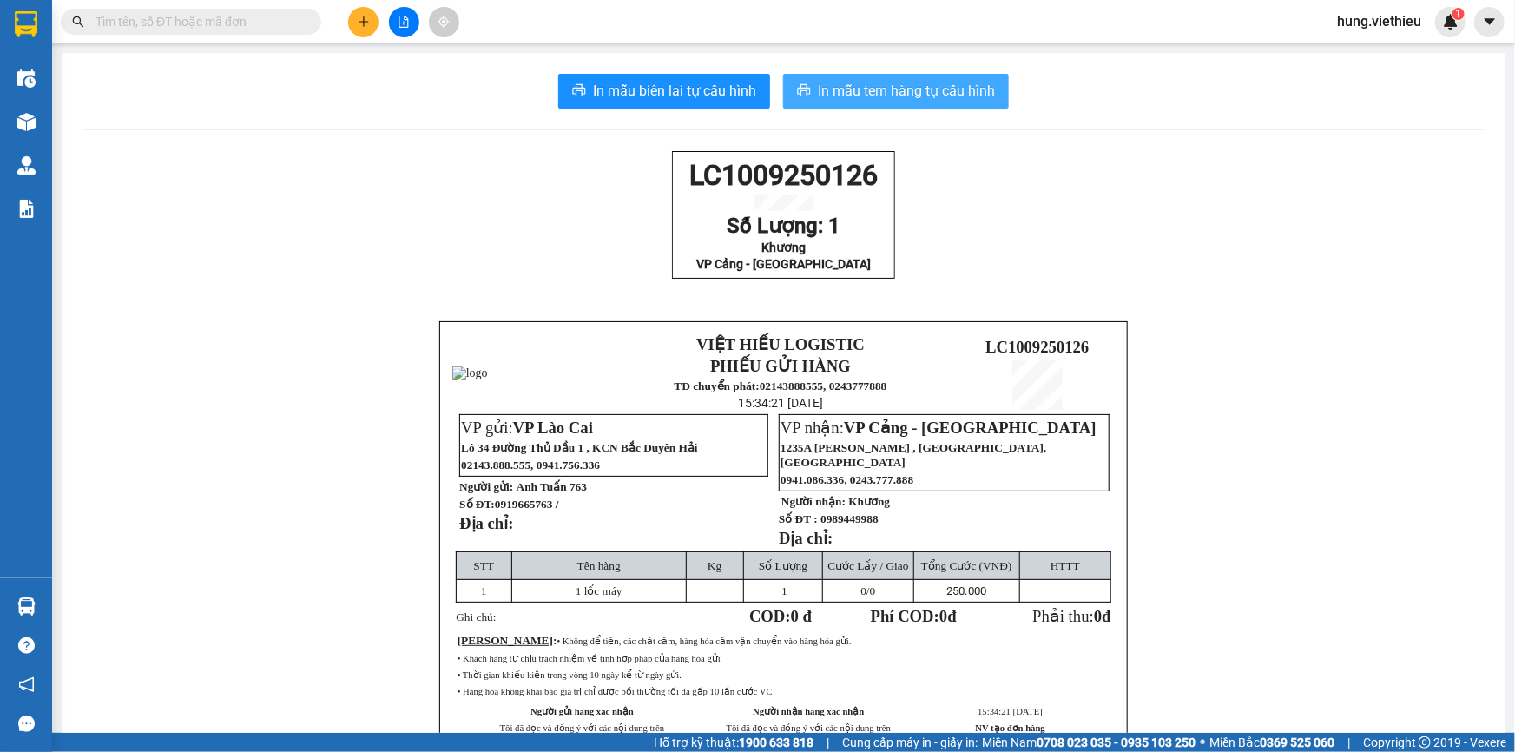
click at [835, 91] on span "In mẫu tem hàng tự cấu hình" at bounding box center [906, 91] width 177 height 22
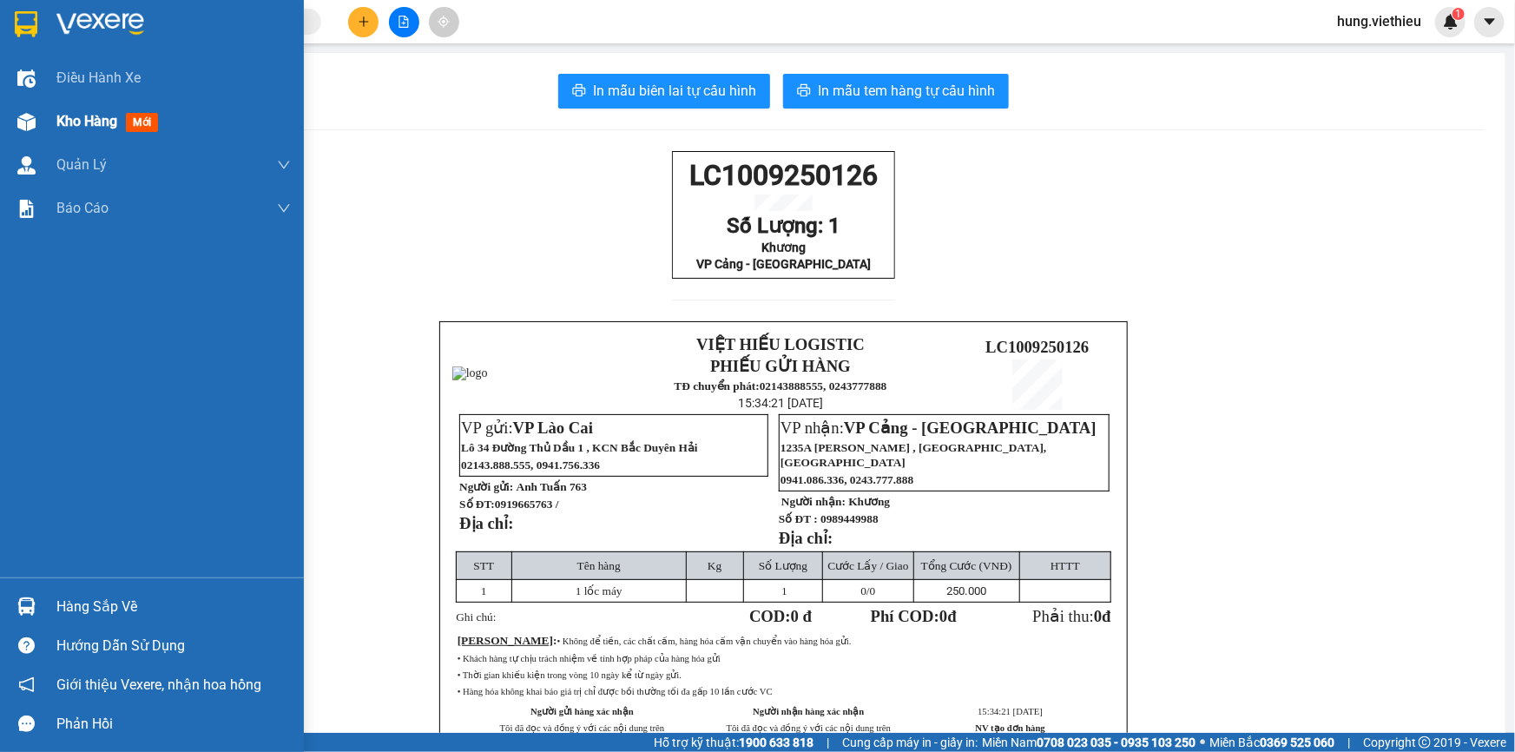
click at [76, 120] on span "Kho hàng" at bounding box center [86, 121] width 61 height 16
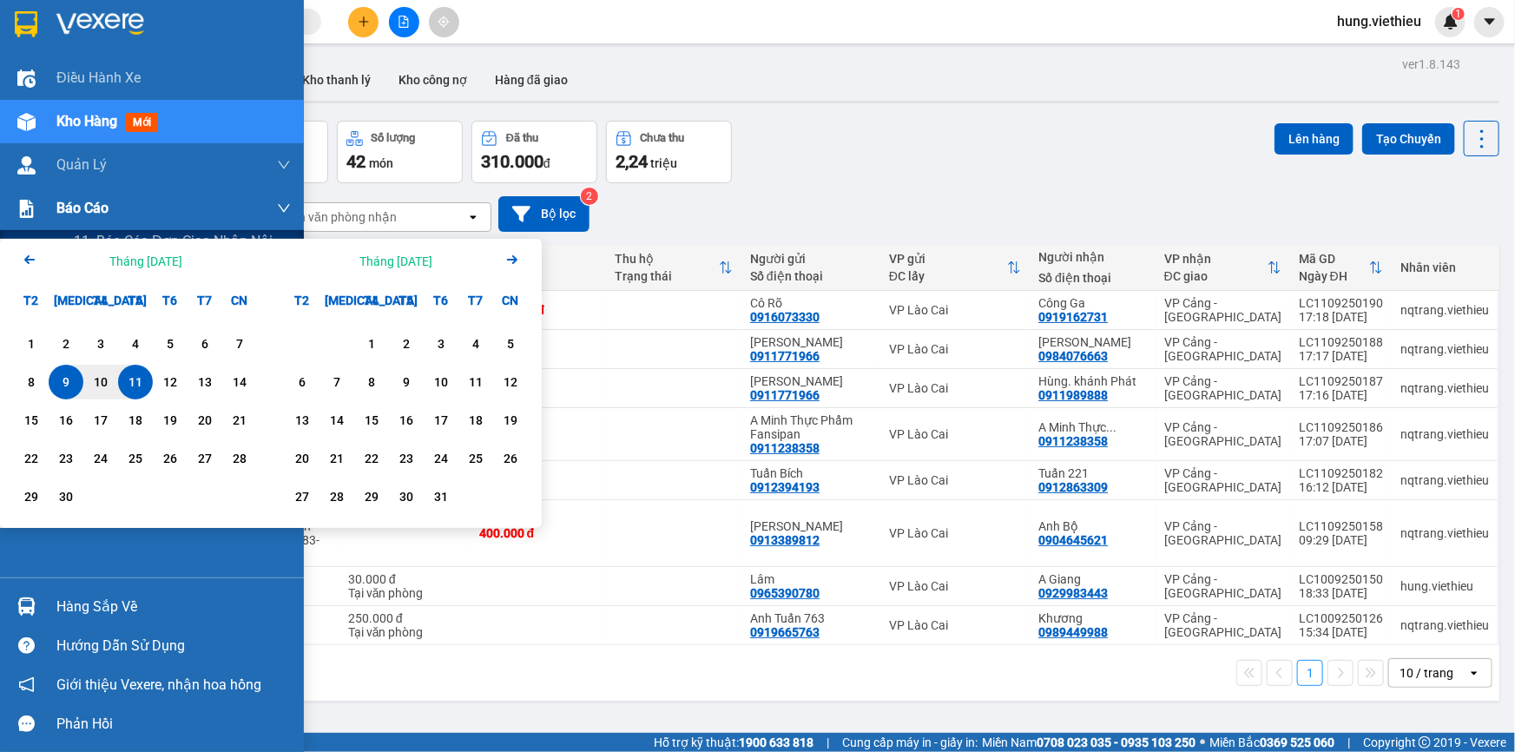
drag, startPoint x: 93, startPoint y: 214, endPoint x: 20, endPoint y: 207, distance: 73.3
click at [20, 207] on section "Kết quả tìm kiếm ( 0 ) Bộ lọc No Data hung.viethieu 1 Điều hành xe Kho hàng mới…" at bounding box center [757, 376] width 1515 height 752
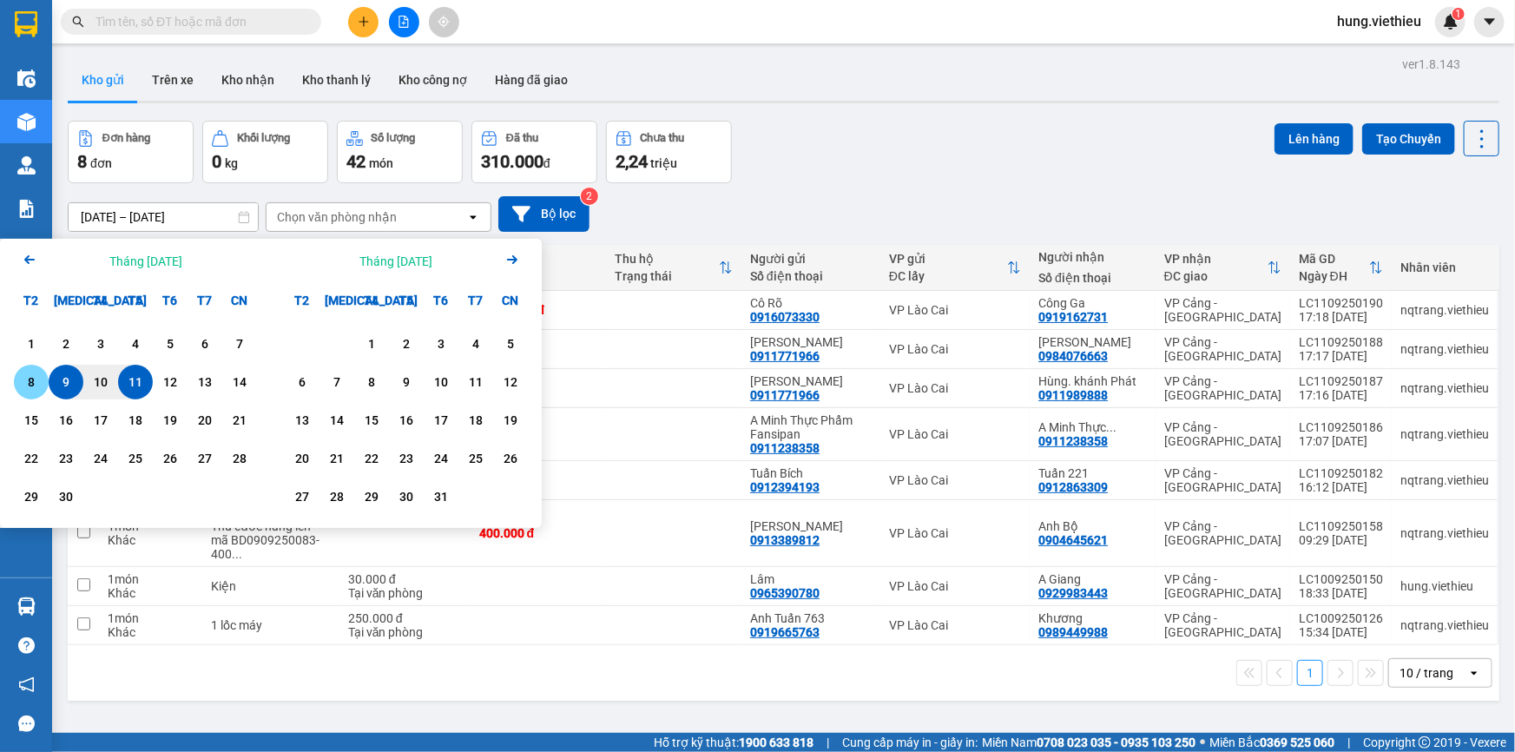
click at [32, 380] on div "8" at bounding box center [31, 382] width 24 height 21
click at [181, 216] on input "08/09/2025 – / /" at bounding box center [163, 217] width 189 height 28
click at [139, 385] on div "11" at bounding box center [135, 382] width 24 height 21
type input "08/09/2025 – 11/09/2025"
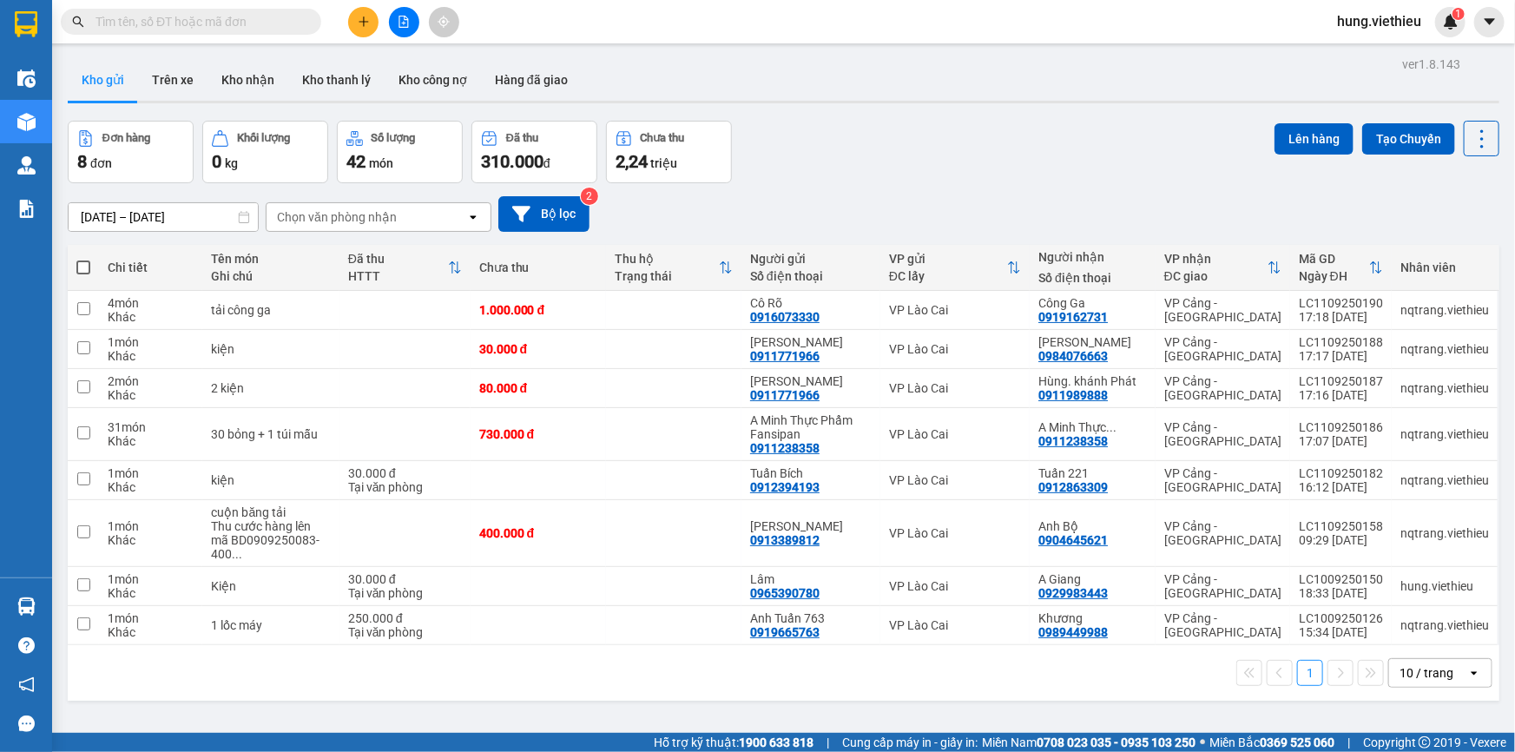
drag, startPoint x: 1430, startPoint y: 669, endPoint x: 1431, endPoint y: 656, distance: 12.2
click at [1431, 669] on div "10 / trang" at bounding box center [1428, 673] width 78 height 28
click at [1422, 623] on span "100 / trang" at bounding box center [1421, 619] width 63 height 17
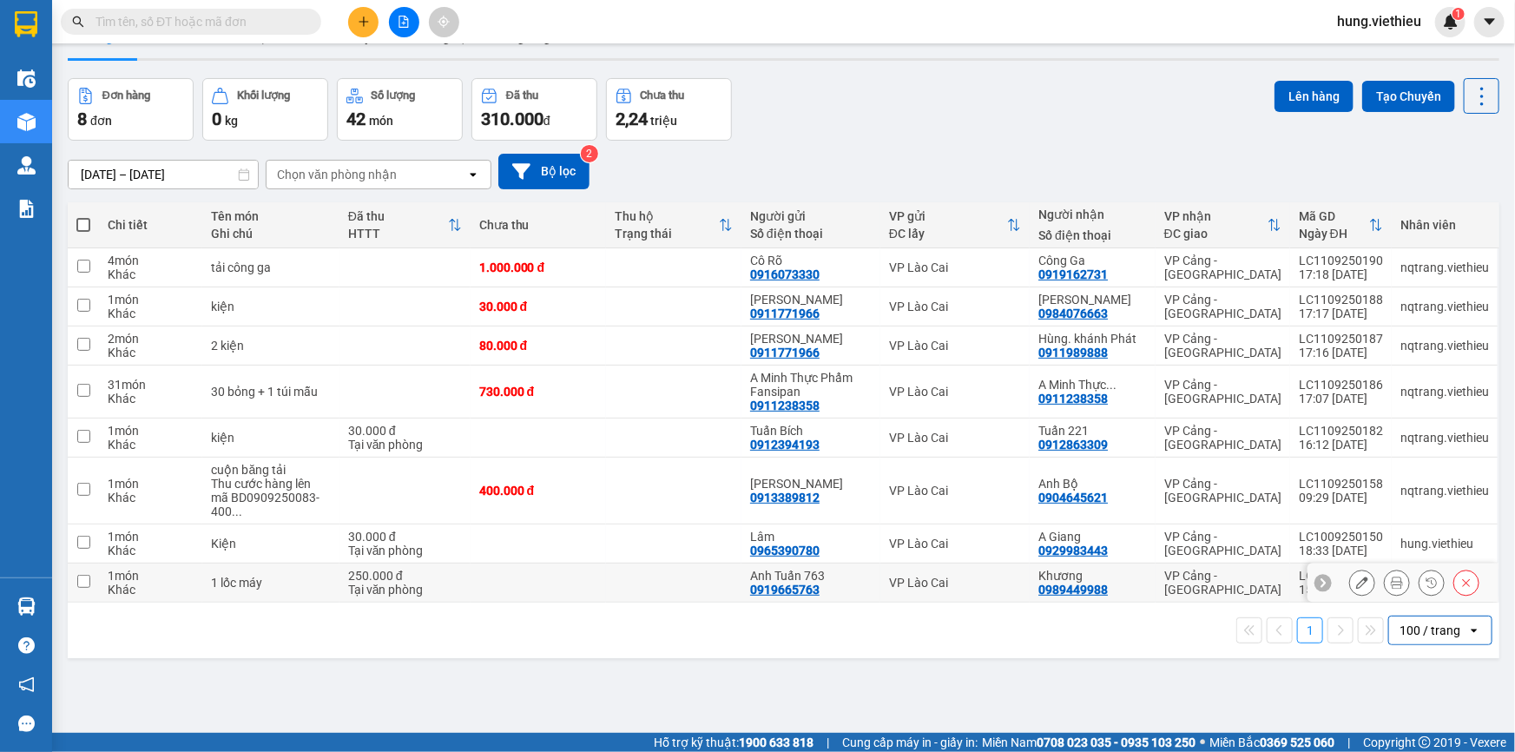
scroll to position [79, 0]
